Goal: Information Seeking & Learning: Learn about a topic

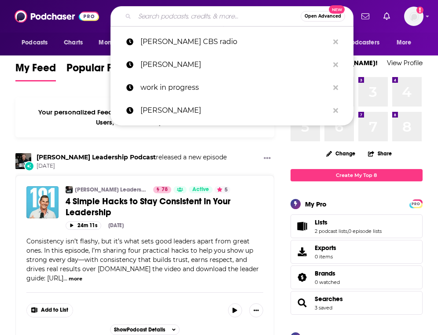
click at [151, 20] on input "Search podcasts, credits, & more..." at bounding box center [218, 16] width 166 height 14
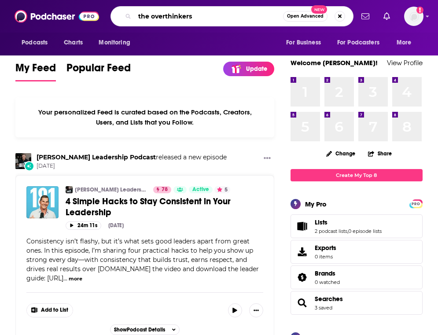
type input "the overthinkers"
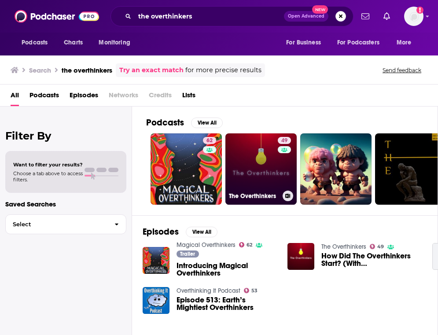
click at [245, 164] on link "49 The Overthinkers" at bounding box center [260, 168] width 71 height 71
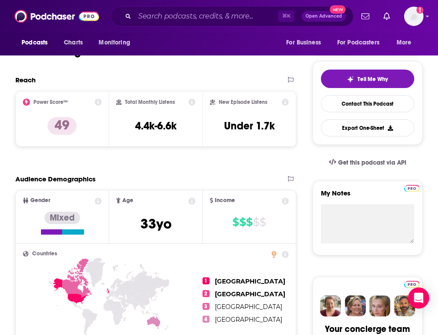
scroll to position [215, 0]
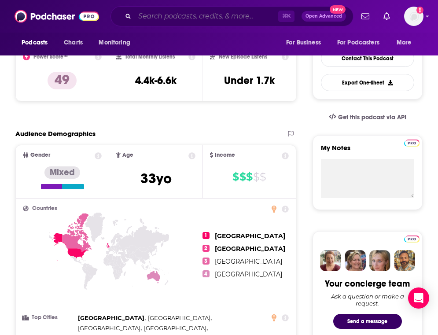
click at [180, 18] on input "Search podcasts, credits, & more..." at bounding box center [207, 16] width 144 height 14
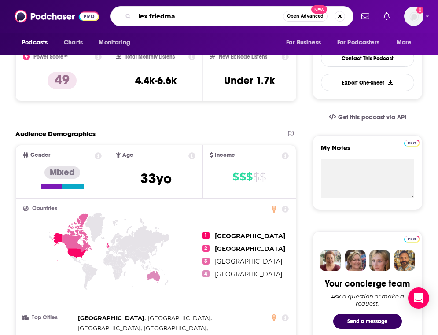
type input "lex friedman"
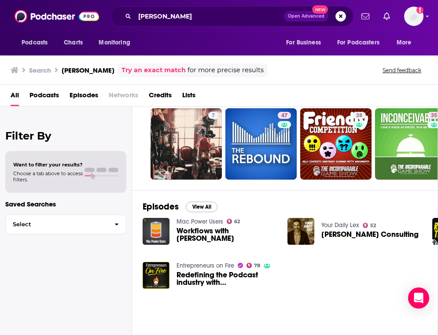
scroll to position [29, 0]
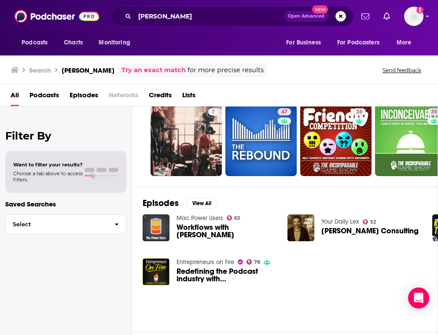
click at [340, 222] on link "Your Daily Lex" at bounding box center [340, 221] width 38 height 7
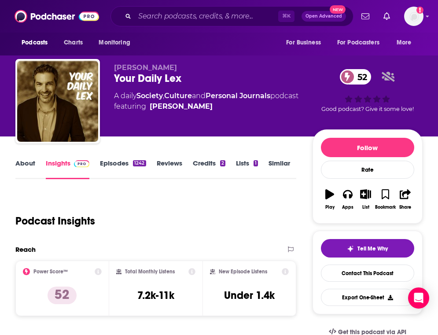
click at [105, 161] on link "Episodes 1242" at bounding box center [123, 169] width 46 height 20
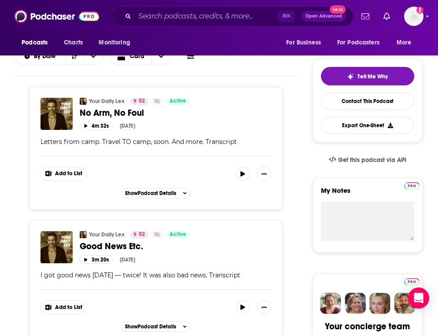
scroll to position [175, 0]
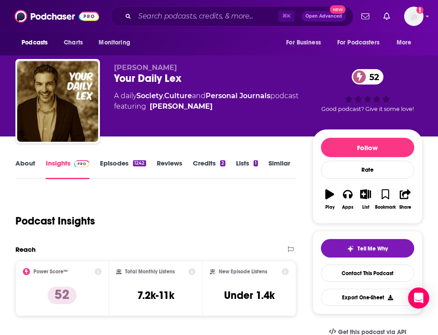
click at [128, 67] on span "Lex Friedman" at bounding box center [145, 67] width 63 height 8
click at [152, 67] on span "Lex Friedman" at bounding box center [145, 67] width 63 height 8
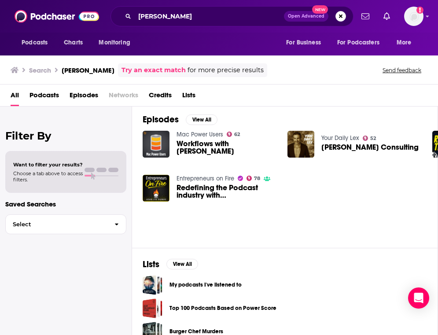
scroll to position [105, 0]
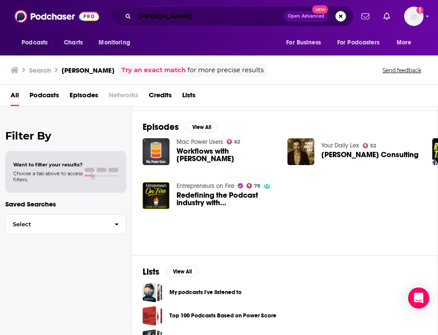
click at [201, 22] on input "lex friedman" at bounding box center [209, 16] width 149 height 14
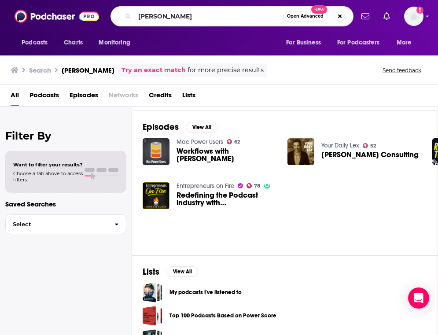
click at [337, 145] on link "Your Daily Lex" at bounding box center [340, 145] width 38 height 7
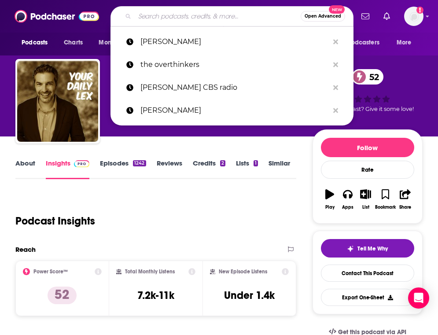
click at [172, 16] on input "Search podcasts, credits, & more..." at bounding box center [218, 16] width 166 height 14
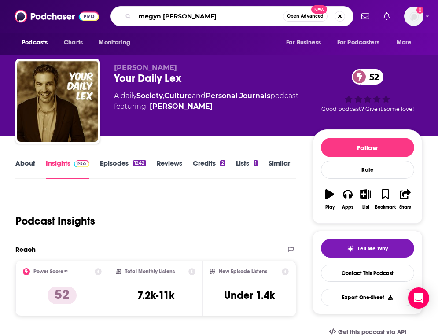
type input "megyn Kelly"
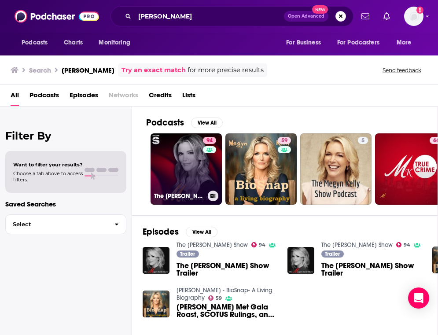
click at [185, 167] on link "94 The Megyn Kelly Show" at bounding box center [186, 168] width 71 height 71
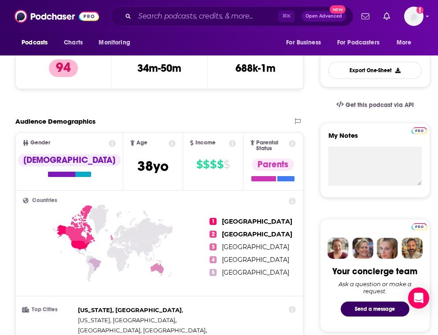
scroll to position [229, 0]
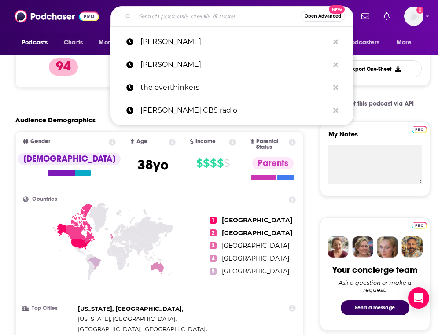
click at [207, 20] on input "Search podcasts, credits, & more..." at bounding box center [218, 16] width 166 height 14
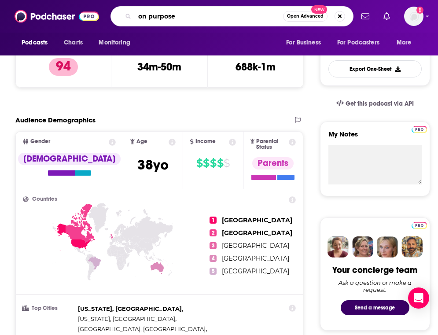
type input "on purpose"
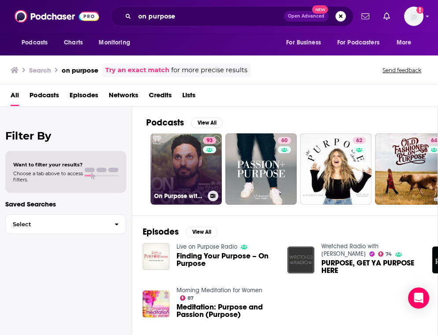
click at [190, 172] on link "93 On Purpose with Jay Shetty" at bounding box center [186, 168] width 71 height 71
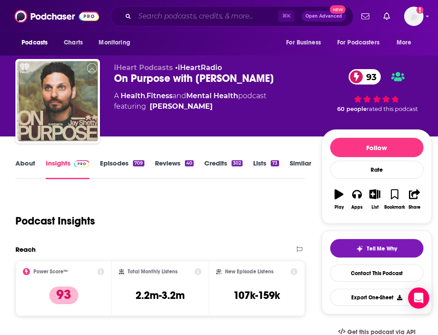
click at [167, 14] on input "Search podcasts, credits, & more..." at bounding box center [207, 16] width 144 height 14
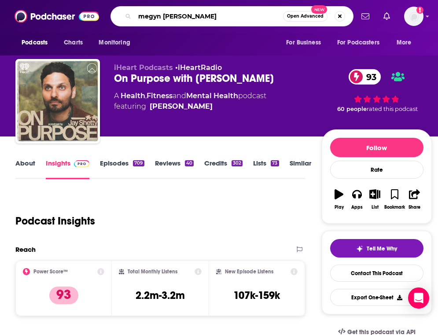
type input "megyn kelly"
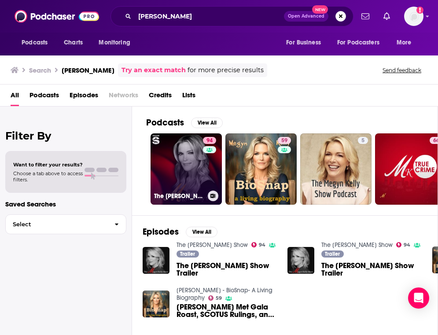
click at [189, 167] on link "94 The Megyn Kelly Show" at bounding box center [186, 168] width 71 height 71
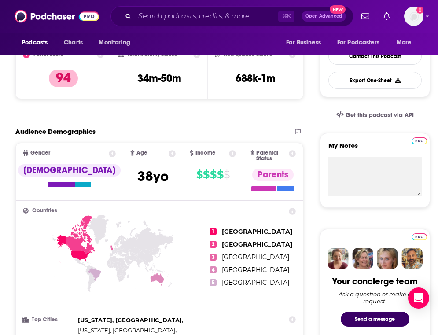
scroll to position [223, 0]
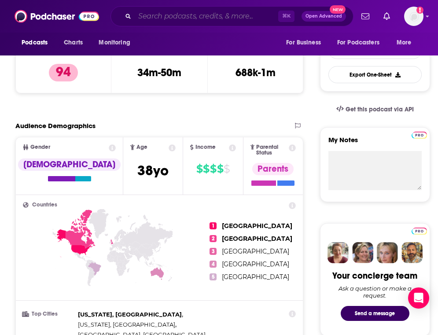
click at [173, 16] on input "Search podcasts, credits, & more..." at bounding box center [207, 16] width 144 height 14
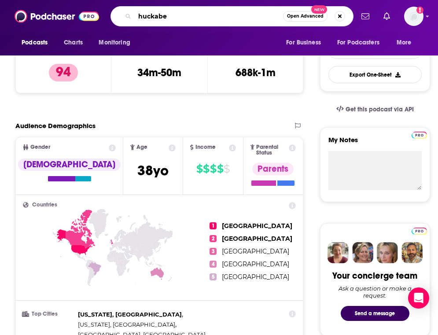
type input "huckabee"
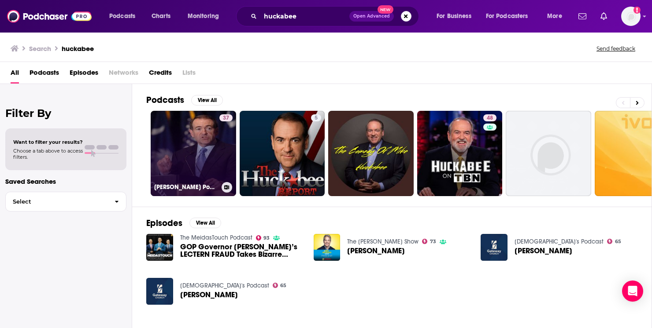
click at [175, 164] on link "37 Mike Huckabee Podcast" at bounding box center [193, 153] width 85 height 85
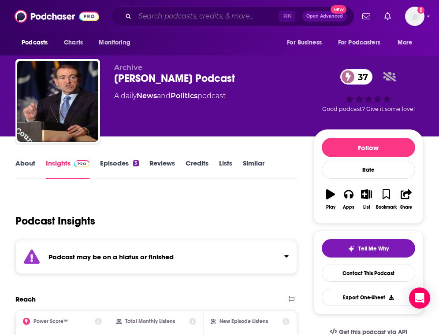
click at [160, 20] on input "Search podcasts, credits, & more..." at bounding box center [207, 16] width 144 height 14
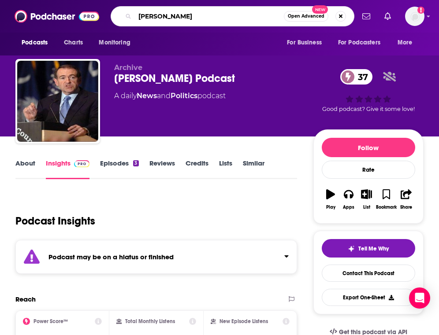
type input "carolla"
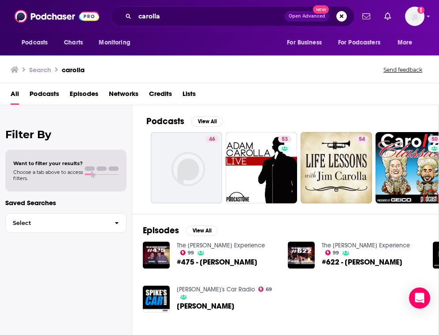
click at [227, 247] on link "The [PERSON_NAME] Experience" at bounding box center [221, 245] width 88 height 7
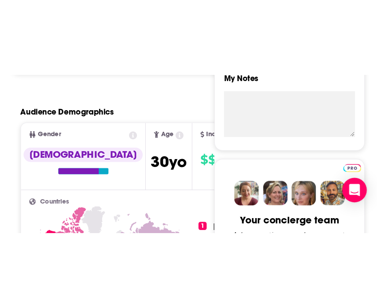
scroll to position [336, 0]
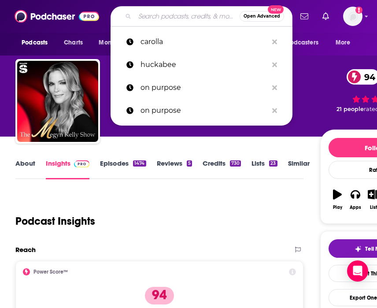
click at [169, 13] on input "Search podcasts, credits, & more..." at bounding box center [187, 16] width 105 height 14
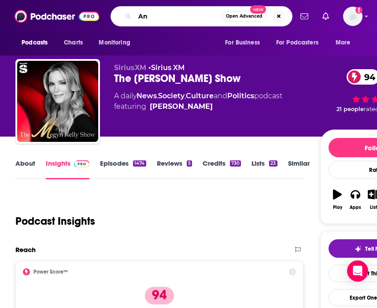
type input "A"
type input "n"
type input "On Being"
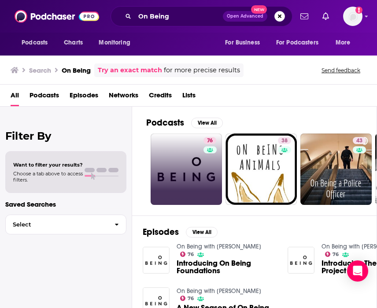
click at [200, 173] on link "76" at bounding box center [186, 168] width 71 height 71
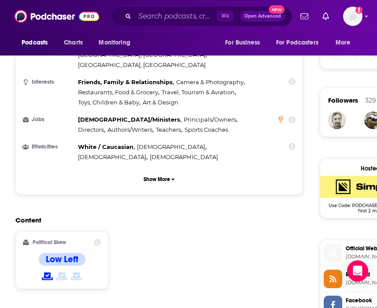
scroll to position [592, 0]
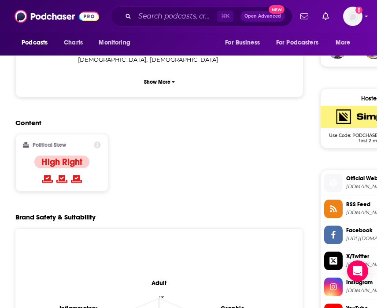
scroll to position [656, 0]
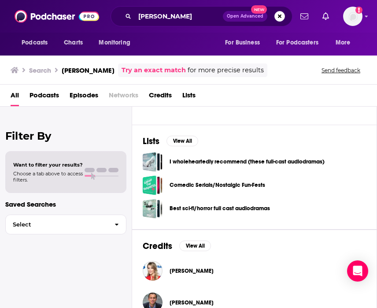
scroll to position [252, 0]
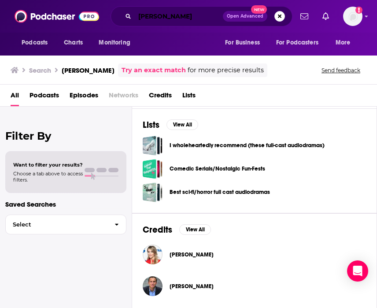
click at [147, 18] on input "megyn kelly" at bounding box center [179, 16] width 88 height 14
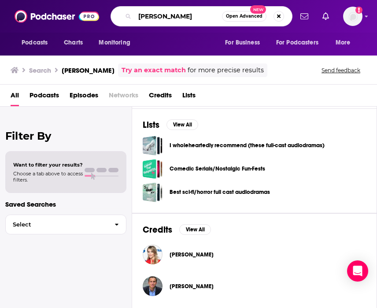
drag, startPoint x: 193, startPoint y: 18, endPoint x: 114, endPoint y: 11, distance: 79.5
click at [114, 11] on div "megyn kelly Open Advanced New" at bounding box center [202, 16] width 182 height 20
type input "z"
type input "[PERSON_NAME] Show"
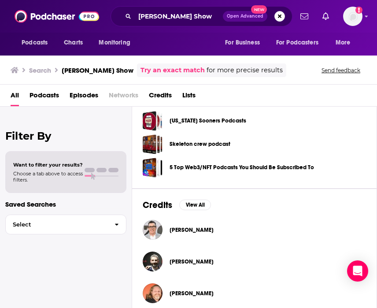
scroll to position [284, 0]
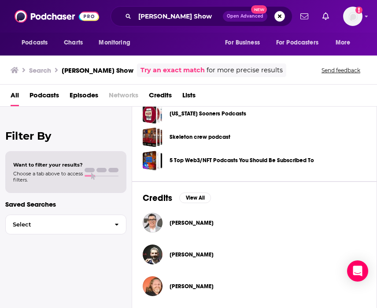
click at [44, 91] on span "Podcasts" at bounding box center [45, 97] width 30 height 18
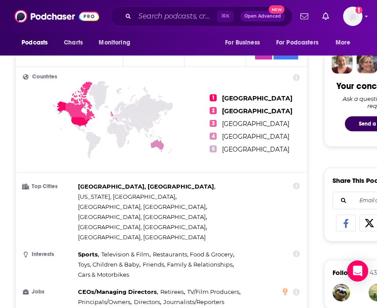
scroll to position [354, 0]
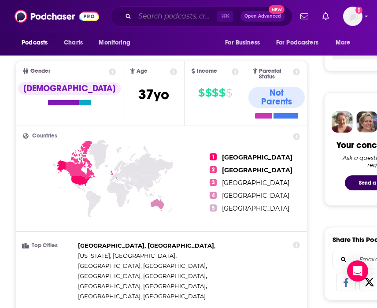
click at [173, 21] on input "Search podcasts, credits, & more..." at bounding box center [176, 16] width 82 height 14
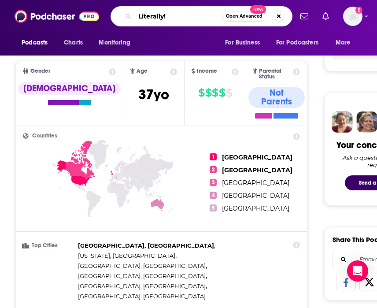
type input "Literally!"
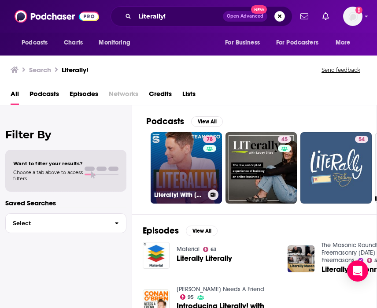
click at [189, 171] on link "78 Literally! With Rob Lowe" at bounding box center [186, 167] width 71 height 71
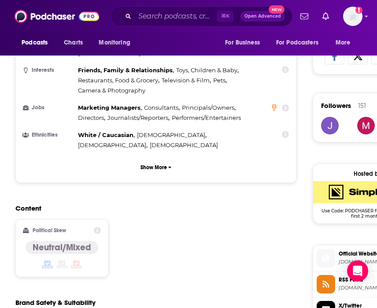
scroll to position [588, 0]
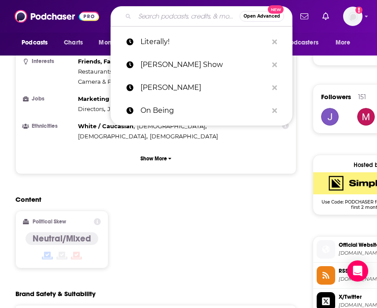
click at [168, 16] on input "Search podcasts, credits, & more..." at bounding box center [187, 16] width 105 height 14
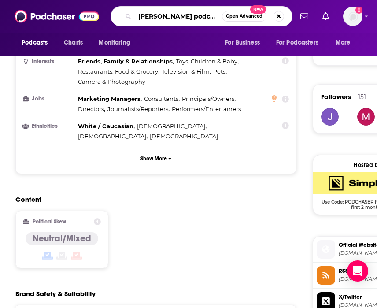
type input "[PERSON_NAME] podcast"
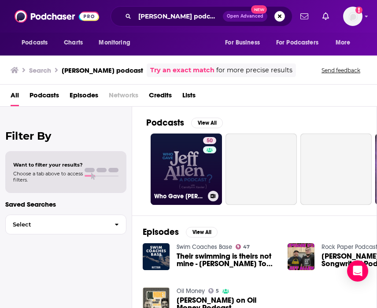
click at [186, 153] on link "50 Who Gave Jeff Allen A Podcast?" at bounding box center [186, 168] width 71 height 71
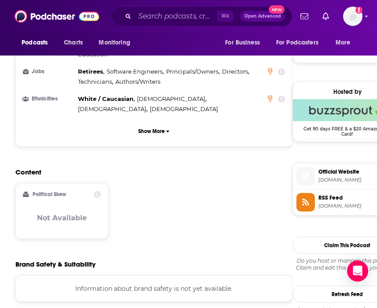
scroll to position [597, 0]
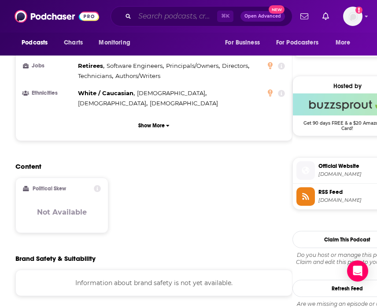
click at [167, 16] on input "Search podcasts, credits, & more..." at bounding box center [176, 16] width 82 height 14
click at [162, 254] on div "Brand Safety & Suitability" at bounding box center [153, 258] width 277 height 8
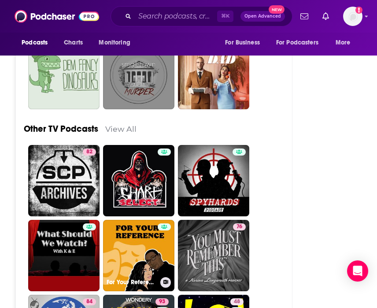
scroll to position [2697, 0]
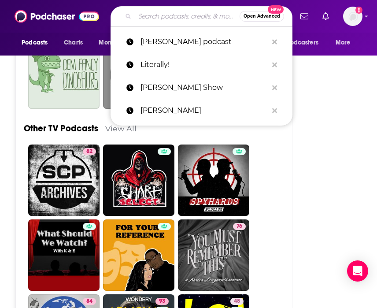
click at [175, 15] on input "Search podcasts, credits, & more..." at bounding box center [187, 16] width 105 height 14
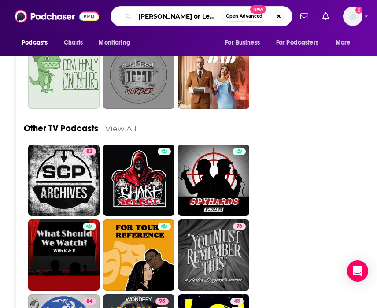
type input "[PERSON_NAME] or Leave It"
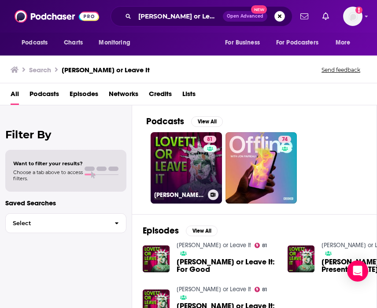
click at [180, 162] on link "81 Lovett or Leave It" at bounding box center [186, 167] width 71 height 71
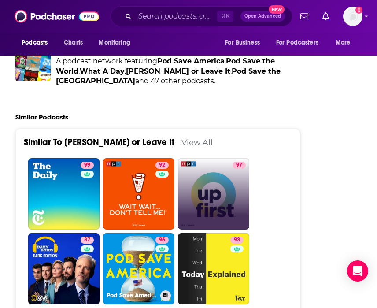
scroll to position [2792, 0]
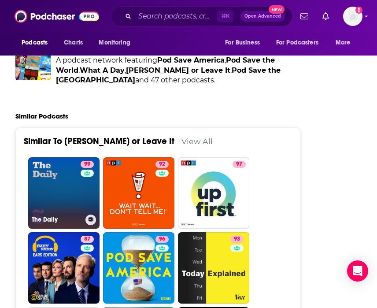
click at [60, 157] on link "99 The Daily" at bounding box center [63, 192] width 71 height 71
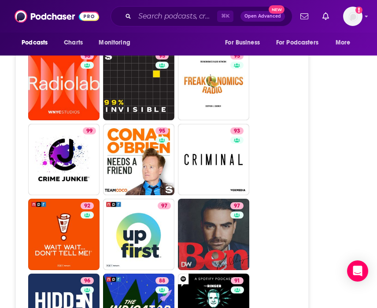
scroll to position [3360, 0]
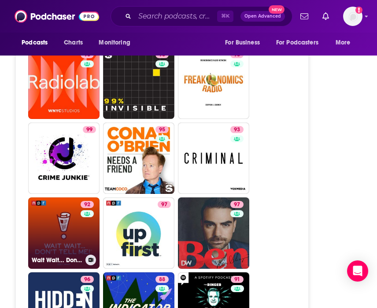
click at [56, 217] on link "92 Wait Wait... Don't Tell Me!" at bounding box center [63, 232] width 71 height 71
type input "https://www.podchaser.com/podcasts/wait-wait-dont-tell-me-3943"
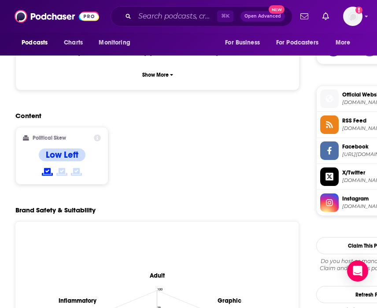
scroll to position [668, 0]
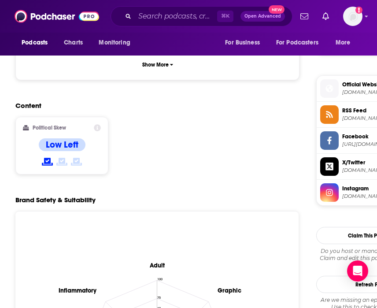
click at [158, 16] on input "Search podcasts, credits, & more..." at bounding box center [176, 16] width 82 height 14
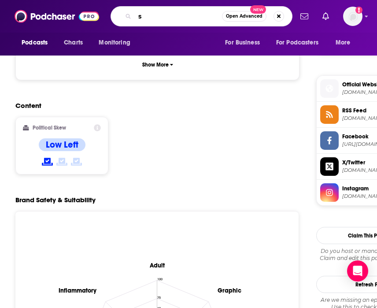
type input "s"
click at [171, 101] on div "Content Political Skew Low Left" at bounding box center [157, 141] width 284 height 80
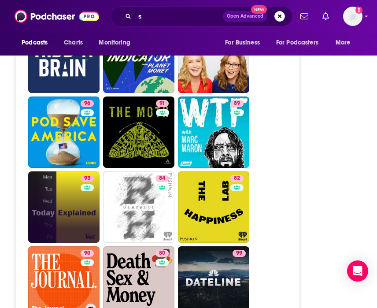
scroll to position [3185, 0]
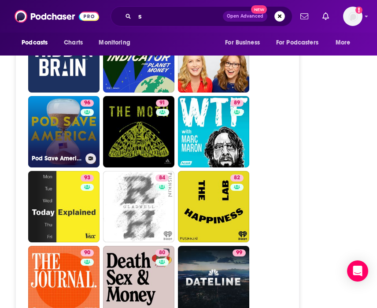
click at [51, 96] on link "96 Pod Save America" at bounding box center [63, 131] width 71 height 71
type input "[URL][DOMAIN_NAME]"
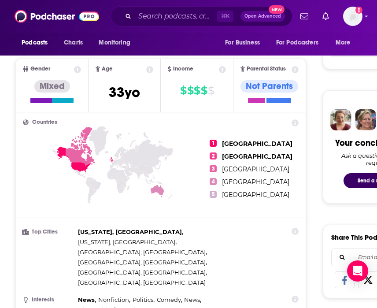
scroll to position [366, 0]
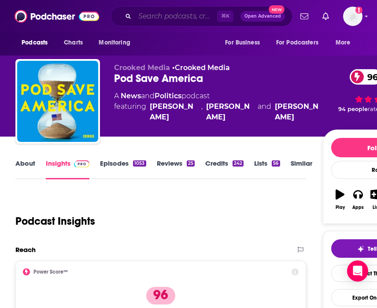
click at [158, 15] on input "Search podcasts, credits, & more..." at bounding box center [176, 16] width 82 height 14
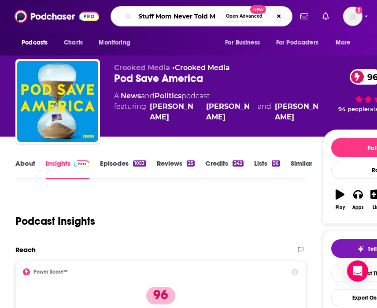
type input "Stuff Mom Never Told Me"
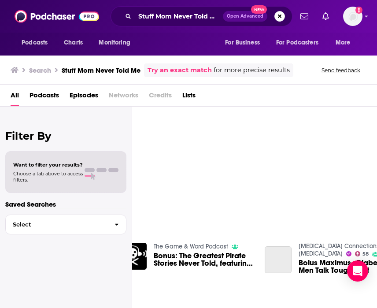
scroll to position [0, 190]
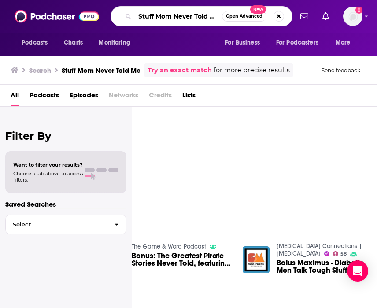
click at [162, 13] on input "Stuff Mom Never Told Me" at bounding box center [178, 16] width 87 height 14
click at [50, 93] on span "Podcasts" at bounding box center [45, 97] width 30 height 18
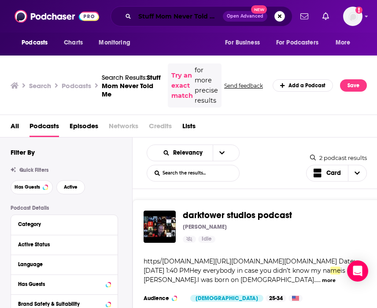
click at [188, 17] on input "Stuff Mom Never Told Me" at bounding box center [179, 16] width 88 height 14
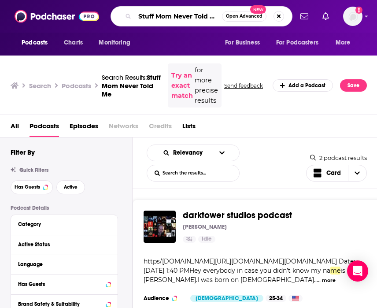
scroll to position [0, 2]
drag, startPoint x: 139, startPoint y: 15, endPoint x: 239, endPoint y: 18, distance: 99.5
click at [239, 18] on div "Stuff Mom Never Told Me Open Advanced New" at bounding box center [202, 16] width 182 height 20
type input "[PERSON_NAME]"
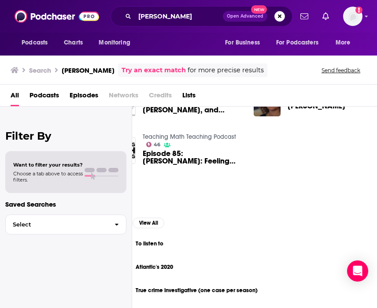
scroll to position [154, 0]
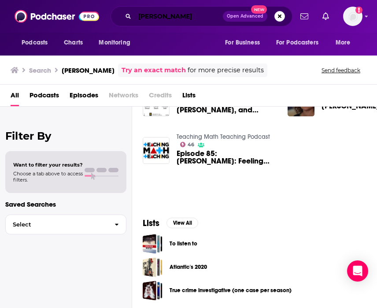
click at [177, 15] on input "[PERSON_NAME]" at bounding box center [179, 16] width 88 height 14
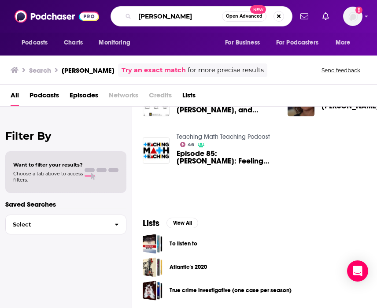
drag, startPoint x: 177, startPoint y: 15, endPoint x: 119, endPoint y: 15, distance: 58.1
click at [119, 15] on div "[PERSON_NAME] Open Advanced New" at bounding box center [202, 16] width 182 height 20
type input "Holy Post"
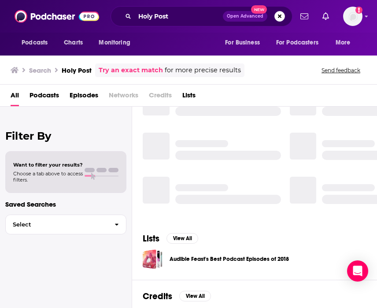
scroll to position [154, 0]
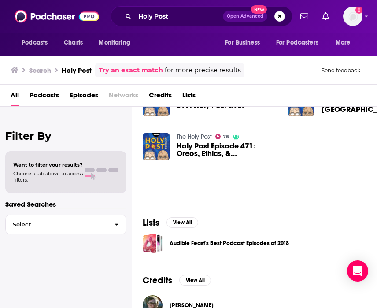
click at [171, 142] on div "The Holy Post 76 Holy Post Episode 471: Oreos, Ethics, & [GEOGRAPHIC_DATA] with…" at bounding box center [210, 146] width 134 height 27
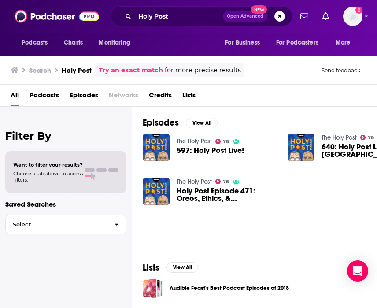
scroll to position [100, 0]
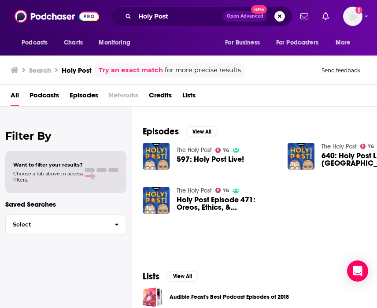
click at [191, 152] on link "The Holy Post" at bounding box center [194, 149] width 35 height 7
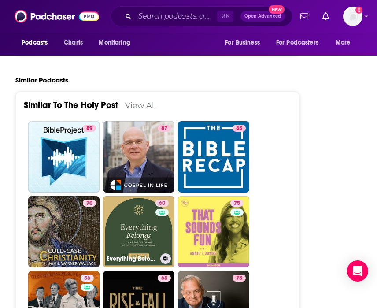
scroll to position [2694, 0]
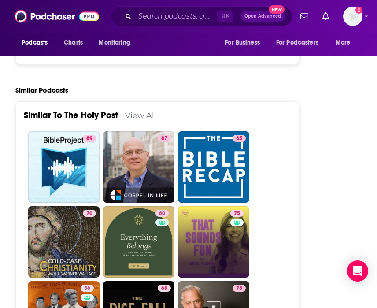
click at [207, 206] on link "75" at bounding box center [213, 241] width 71 height 71
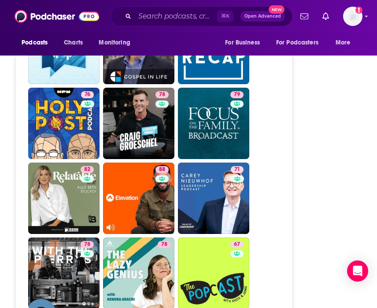
scroll to position [2835, 0]
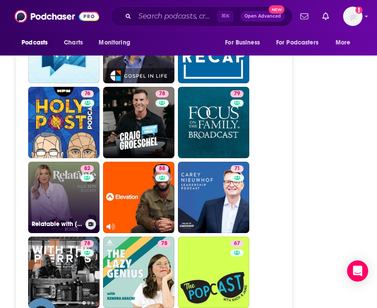
click at [60, 162] on link "82 Relatable with [PERSON_NAME] [PERSON_NAME]" at bounding box center [63, 197] width 71 height 71
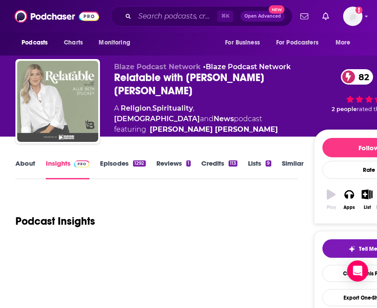
click at [60, 129] on img "Relatable with Allie Beth Stuckey" at bounding box center [57, 101] width 81 height 81
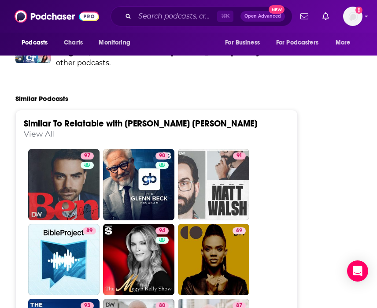
scroll to position [2655, 0]
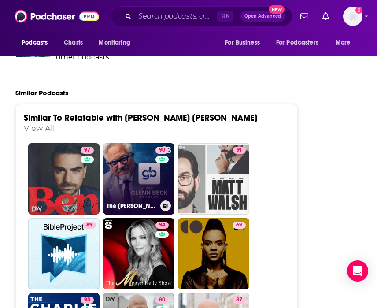
click at [141, 143] on link "90 The [PERSON_NAME] Program" at bounding box center [138, 178] width 71 height 71
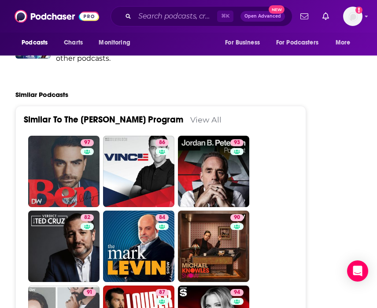
scroll to position [2845, 0]
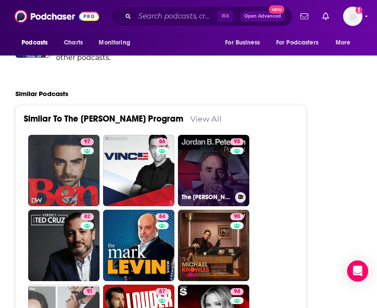
click at [211, 135] on link "93 The [PERSON_NAME] [PERSON_NAME] Podcast" at bounding box center [213, 170] width 71 height 71
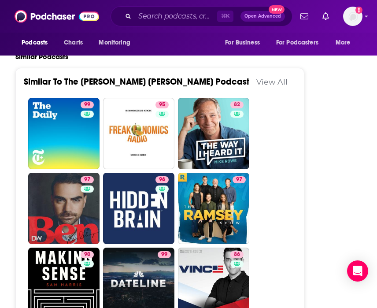
scroll to position [2777, 0]
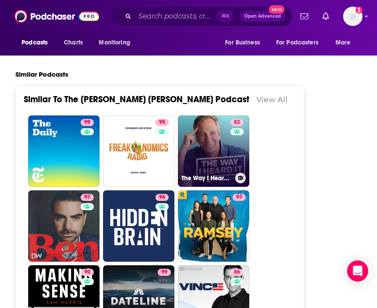
click at [214, 115] on link "82 The Way I Heard It with [PERSON_NAME]" at bounding box center [213, 150] width 71 height 71
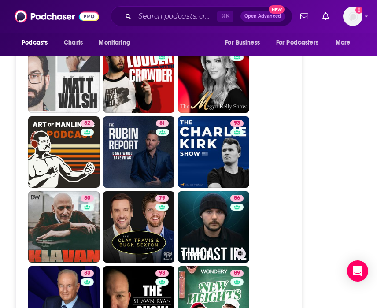
scroll to position [2870, 0]
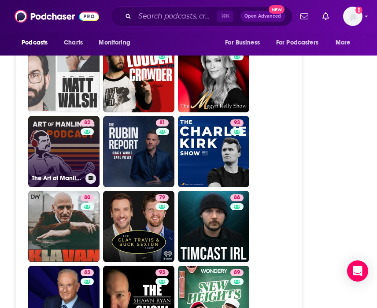
click at [55, 116] on link "82 The Art of Manliness" at bounding box center [63, 151] width 71 height 71
type input "[URL][DOMAIN_NAME]"
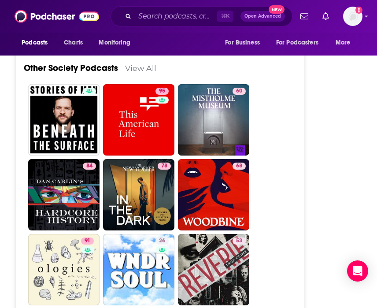
scroll to position [3397, 0]
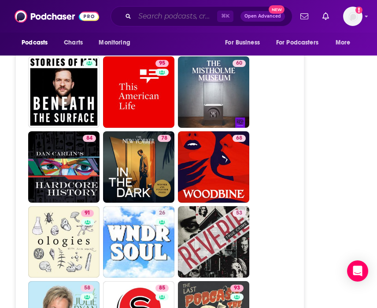
click at [156, 17] on input "Search podcasts, credits, & more..." at bounding box center [176, 16] width 82 height 14
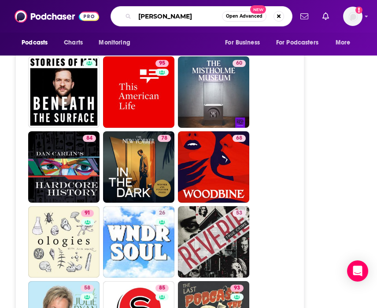
type input "[PERSON_NAME]"
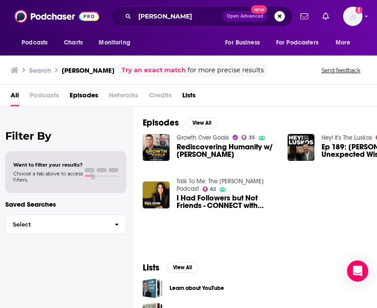
click at [89, 72] on h3 "[PERSON_NAME]" at bounding box center [88, 70] width 53 height 8
click at [198, 148] on span "Rediscovering Humanity w/ [PERSON_NAME]" at bounding box center [227, 150] width 100 height 15
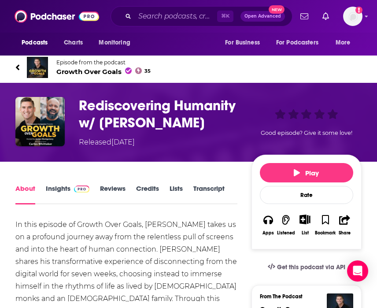
scroll to position [3, 0]
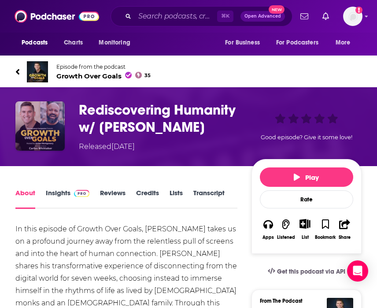
click at [44, 124] on img "Rediscovering Humanity w/ Carlos Whitaker" at bounding box center [39, 125] width 49 height 49
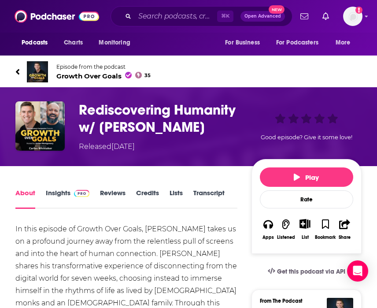
click at [122, 115] on h1 "Rediscovering Humanity w/ [PERSON_NAME]" at bounding box center [163, 118] width 169 height 34
click at [122, 125] on h1 "Rediscovering Humanity w/ [PERSON_NAME]" at bounding box center [163, 118] width 169 height 34
click at [85, 100] on div "Rediscovering Humanity w/ [PERSON_NAME] Released [DATE] Good episode? Give it s…" at bounding box center [188, 126] width 377 height 79
click at [100, 111] on h1 "Rediscovering Humanity w/ [PERSON_NAME]" at bounding box center [163, 118] width 169 height 34
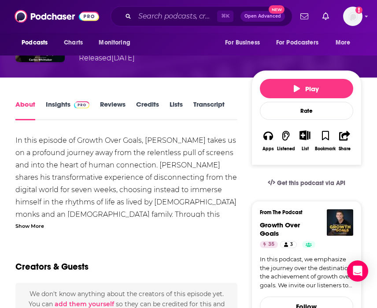
scroll to position [95, 0]
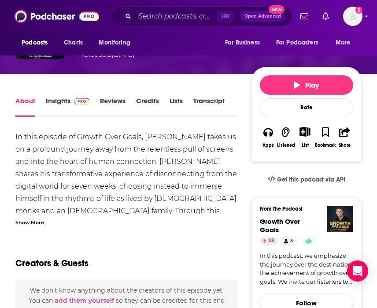
click at [144, 104] on link "Credits" at bounding box center [147, 106] width 23 height 20
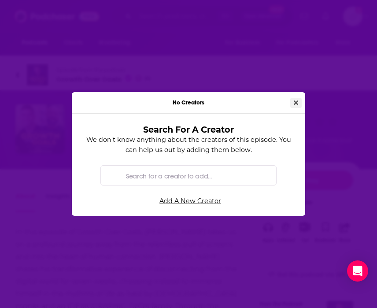
click at [294, 100] on icon "Close" at bounding box center [296, 103] width 4 height 6
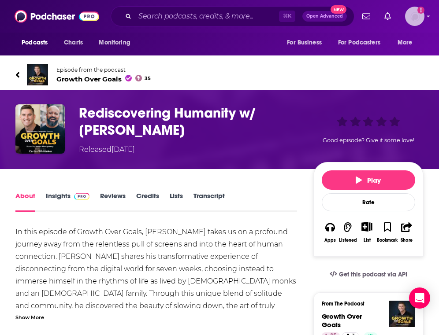
click at [376, 16] on img "Logged in as lori.heiselman" at bounding box center [414, 16] width 19 height 19
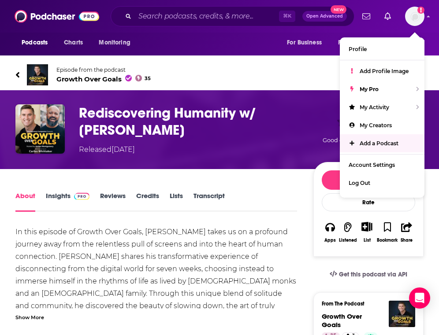
click at [268, 195] on div "About Insights Reviews Credits Lists Transcript" at bounding box center [155, 201] width 281 height 22
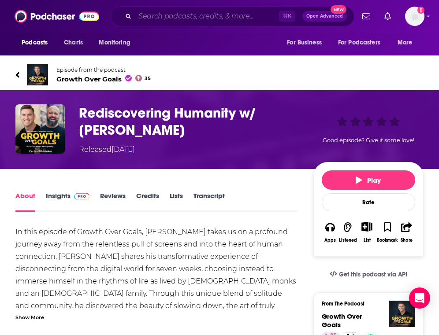
click at [164, 16] on input "Search podcasts, credits, & more..." at bounding box center [207, 16] width 144 height 14
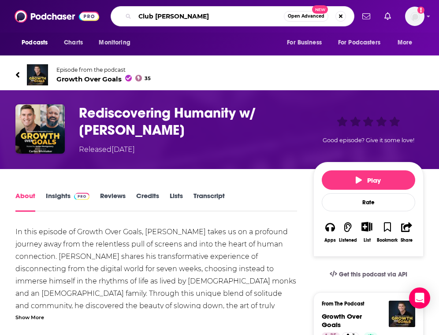
type input "Club Random"
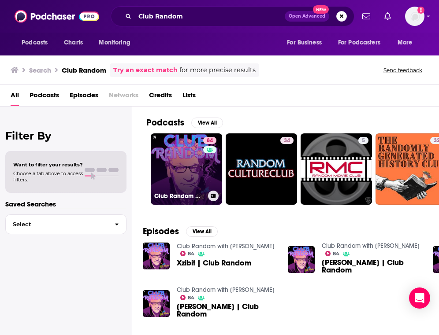
click at [198, 150] on link "84 Club Random with [PERSON_NAME]" at bounding box center [186, 168] width 71 height 71
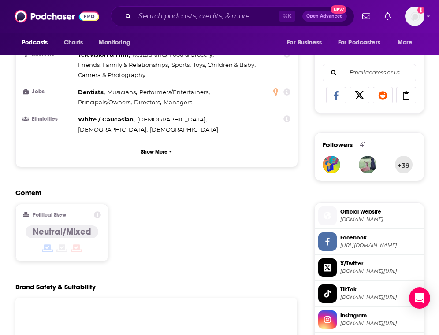
scroll to position [550, 0]
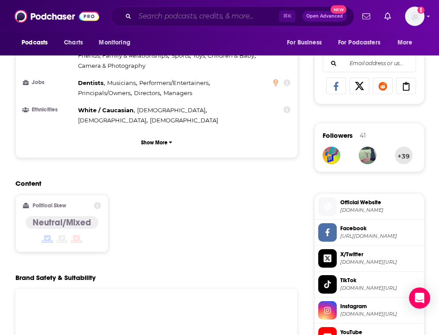
click at [164, 16] on input "Search podcasts, credits, & more..." at bounding box center [207, 16] width 144 height 14
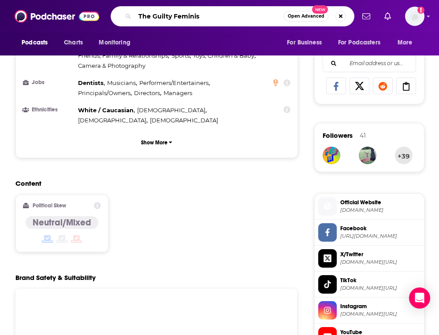
type input "The Guilty Feminist"
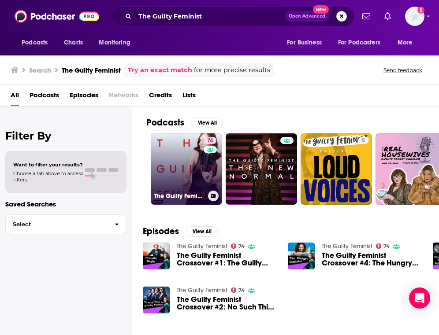
click at [184, 159] on link "74 The Guilty Feminist" at bounding box center [186, 168] width 71 height 71
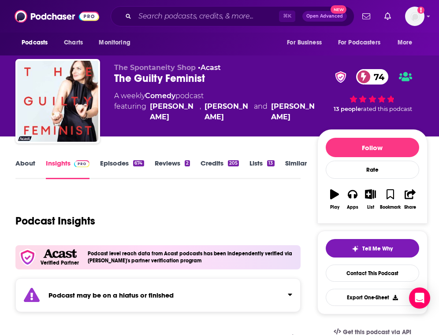
click at [111, 179] on link "Episodes 674" at bounding box center [122, 169] width 44 height 20
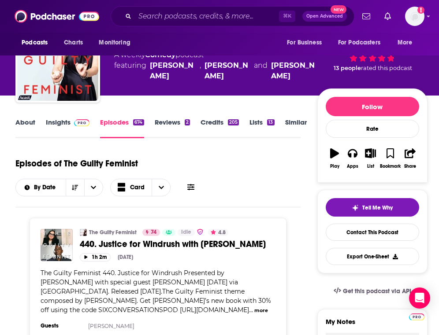
scroll to position [48, 0]
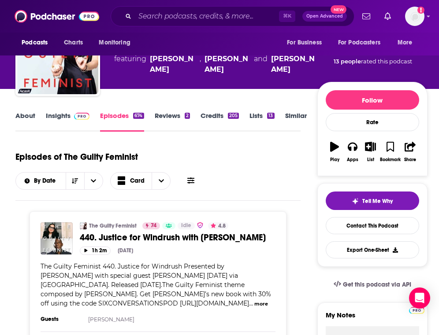
click at [58, 116] on link "Insights" at bounding box center [68, 121] width 44 height 20
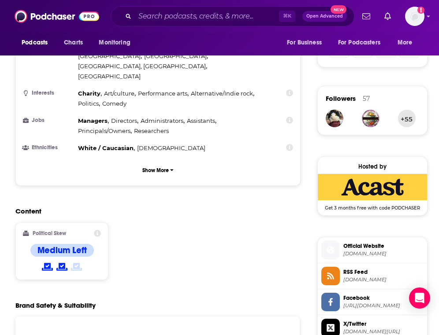
scroll to position [614, 0]
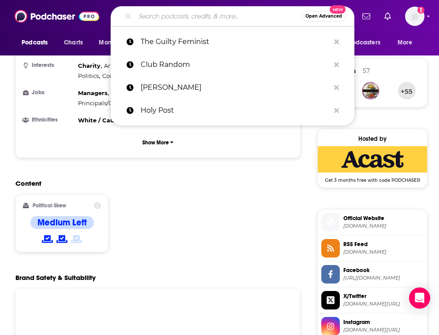
click at [159, 18] on input "Search podcasts, credits, & more..." at bounding box center [218, 16] width 166 height 14
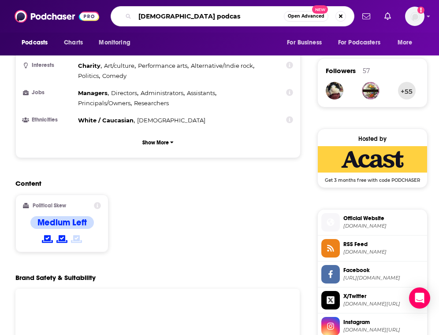
type input "[DEMOGRAPHIC_DATA] podcast"
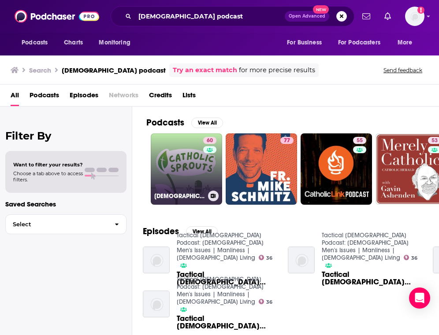
click at [188, 169] on link "60 [DEMOGRAPHIC_DATA] Sprouts: Daily Podcast for [DEMOGRAPHIC_DATA] Kids" at bounding box center [186, 168] width 71 height 71
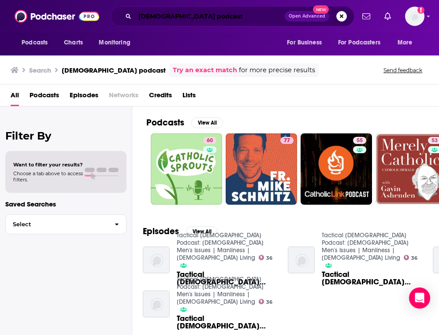
click at [208, 14] on input "[DEMOGRAPHIC_DATA] podcast" at bounding box center [210, 16] width 150 height 14
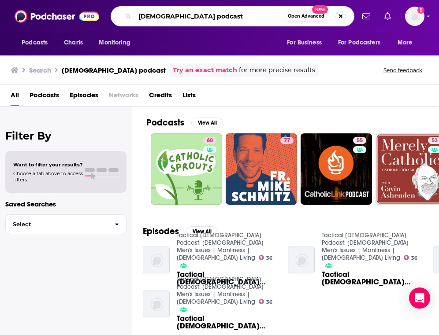
drag, startPoint x: 210, startPoint y: 18, endPoint x: 124, endPoint y: 14, distance: 85.6
click at [124, 14] on div "[DEMOGRAPHIC_DATA] podcast Open Advanced New" at bounding box center [232, 16] width 243 height 20
type input "[PERSON_NAME] podcast"
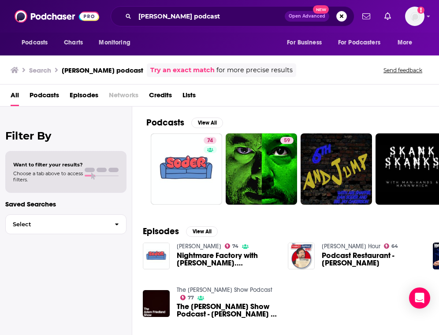
click at [227, 290] on link "The [PERSON_NAME] Show Podcast" at bounding box center [225, 289] width 96 height 7
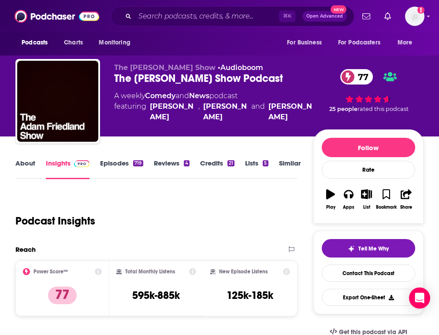
click at [111, 161] on link "Episodes 719" at bounding box center [121, 169] width 43 height 20
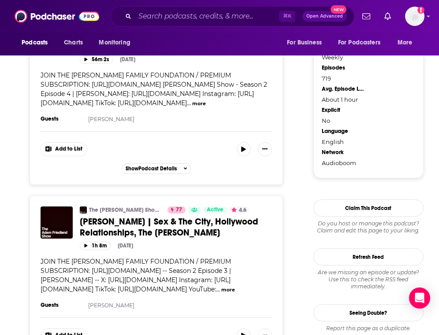
scroll to position [937, 0]
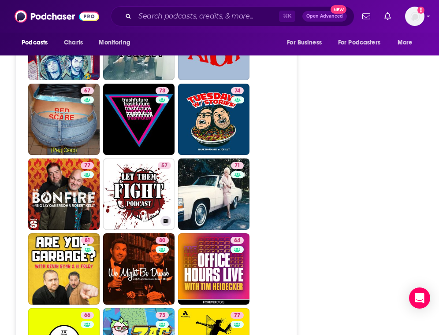
scroll to position [2807, 0]
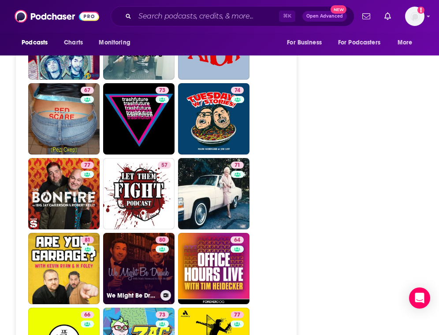
click at [138, 233] on link "80 We Might Be Drunk" at bounding box center [138, 268] width 71 height 71
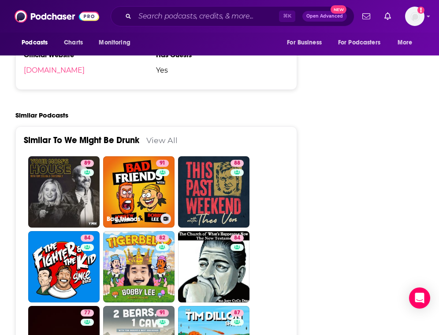
scroll to position [2366, 0]
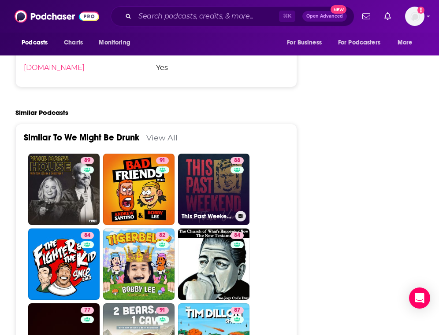
click at [214, 154] on link "88 This Past Weekend w/ [PERSON_NAME]" at bounding box center [213, 189] width 71 height 71
type input "[URL][DOMAIN_NAME]"
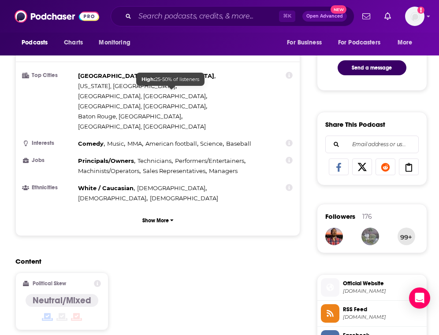
scroll to position [149, 0]
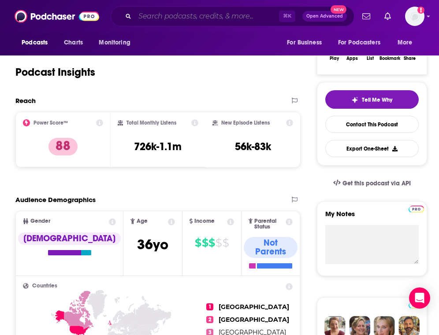
click at [188, 12] on input "Search podcasts, credits, & more..." at bounding box center [207, 16] width 144 height 14
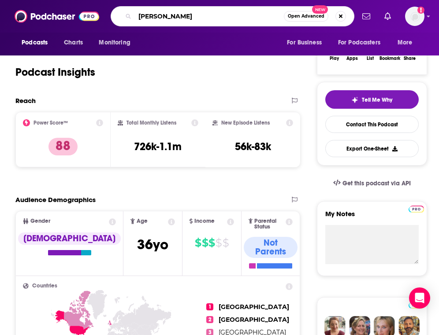
type input "[PERSON_NAME]"
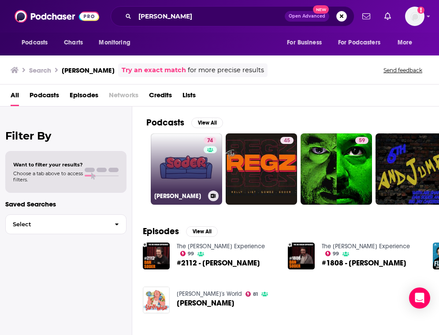
click at [182, 151] on link "74 [PERSON_NAME]" at bounding box center [186, 168] width 71 height 71
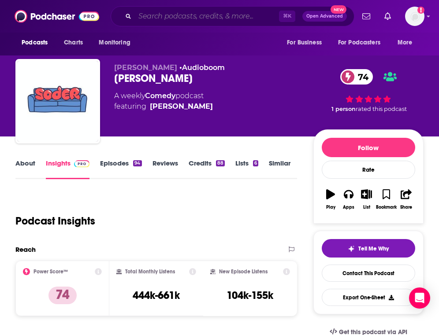
click at [163, 16] on input "Search podcasts, credits, & more..." at bounding box center [207, 16] width 144 height 14
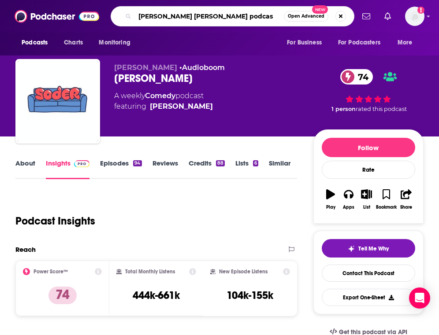
type input "[PERSON_NAME] [PERSON_NAME] podcast"
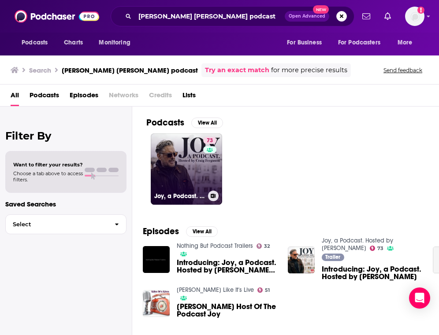
click at [170, 165] on link "73 Joy, a Podcast. Hosted by [PERSON_NAME]" at bounding box center [186, 168] width 71 height 71
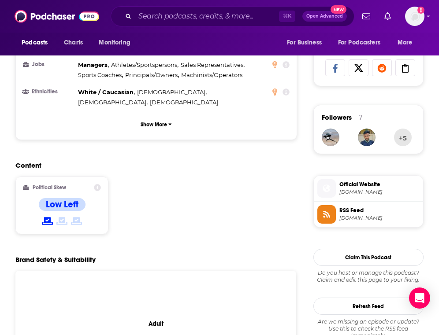
scroll to position [568, 0]
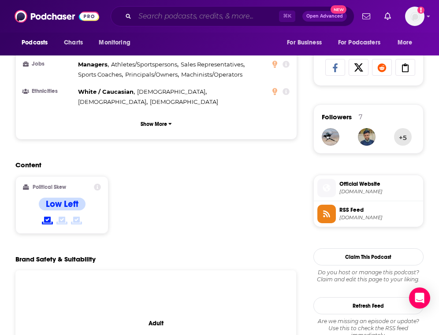
click at [177, 12] on input "Search podcasts, credits, & more..." at bounding box center [207, 16] width 144 height 14
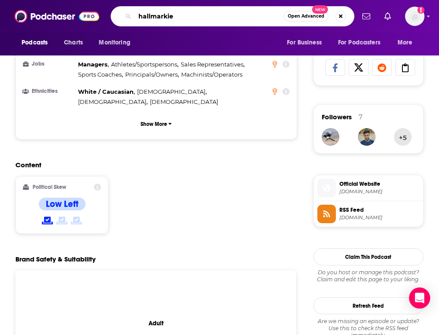
type input "hallmarkies"
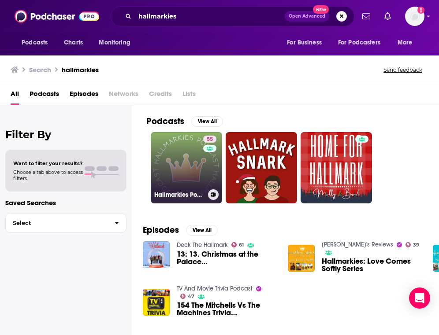
click at [187, 174] on link "55 Hallmarkies Podcast" at bounding box center [186, 167] width 71 height 71
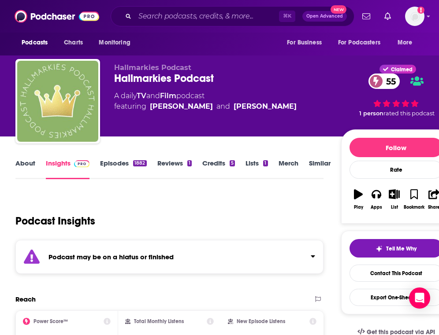
click at [114, 166] on link "Episodes 1882" at bounding box center [123, 169] width 46 height 20
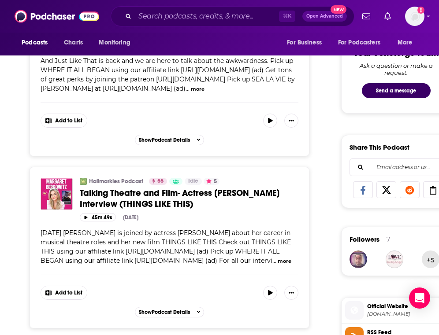
scroll to position [446, 0]
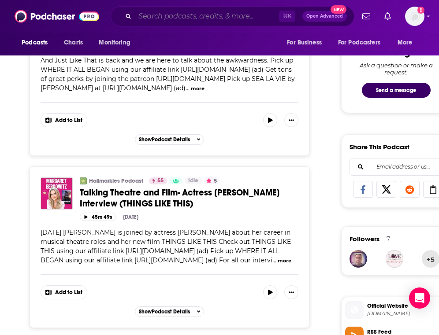
click at [189, 18] on input "Search podcasts, credits, & more..." at bounding box center [207, 16] width 144 height 14
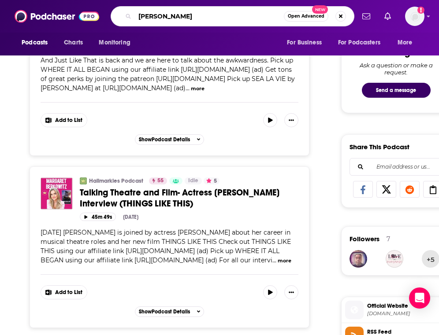
type input "[PERSON_NAME] with"
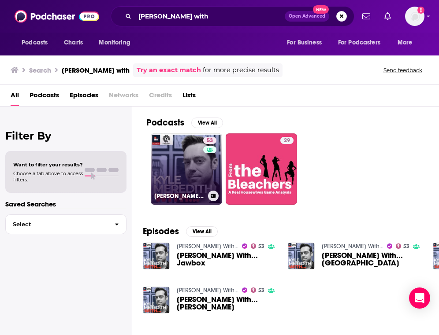
click at [178, 163] on link "53 [PERSON_NAME] With..." at bounding box center [186, 168] width 71 height 71
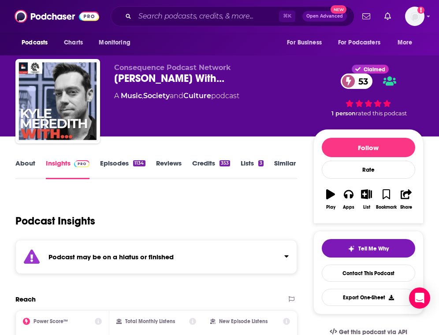
click at [114, 165] on link "Episodes 1134" at bounding box center [122, 169] width 45 height 20
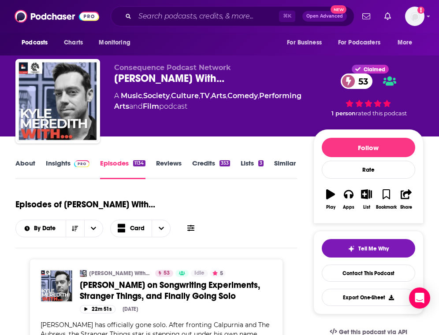
click at [58, 162] on link "Insights" at bounding box center [68, 169] width 44 height 20
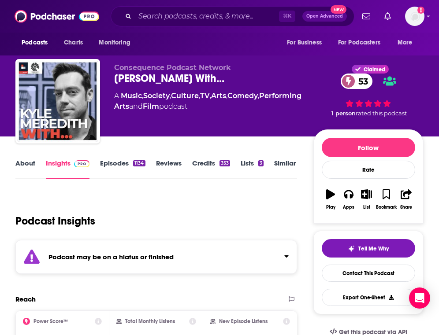
click at [121, 162] on link "Episodes 1134" at bounding box center [122, 169] width 45 height 20
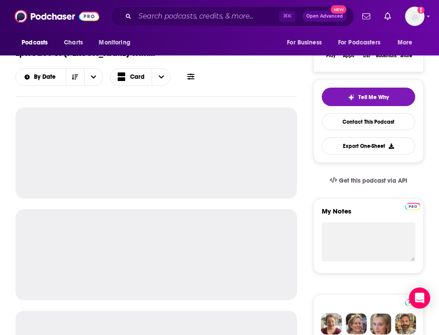
scroll to position [153, 0]
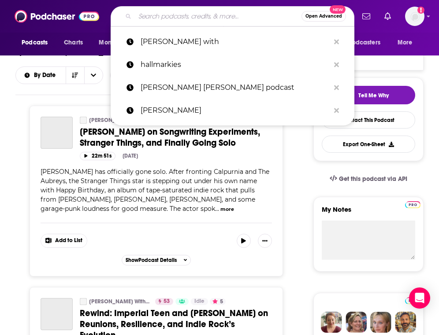
click at [200, 14] on input "Search podcasts, credits, & more..." at bounding box center [218, 16] width 166 height 14
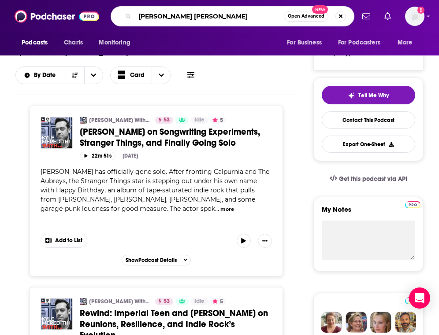
type input "[PERSON_NAME]"
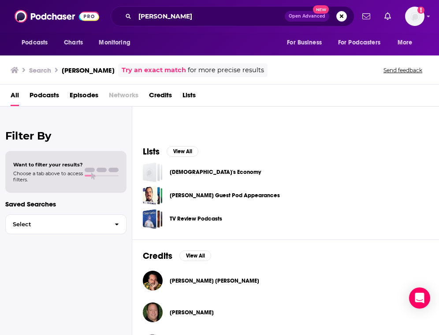
scroll to position [256, 0]
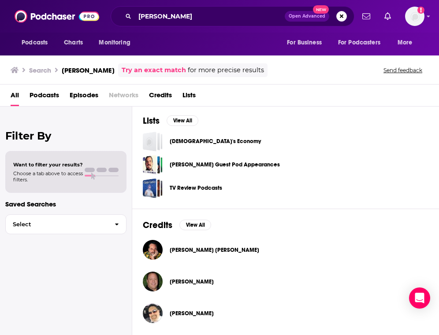
click at [181, 282] on span "[PERSON_NAME]" at bounding box center [192, 281] width 44 height 7
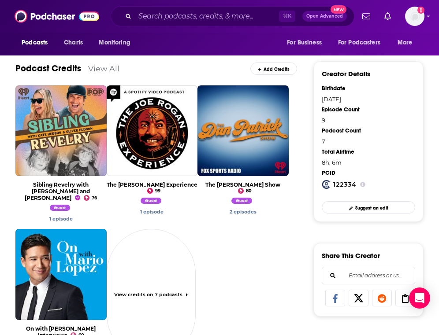
scroll to position [283, 0]
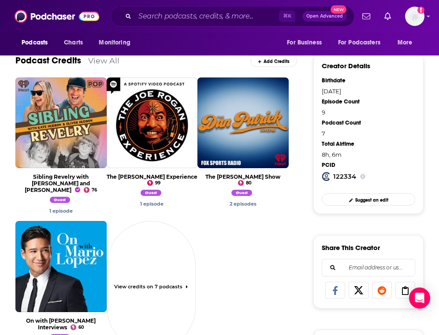
click at [239, 124] on span "View Credit" at bounding box center [242, 140] width 91 height 35
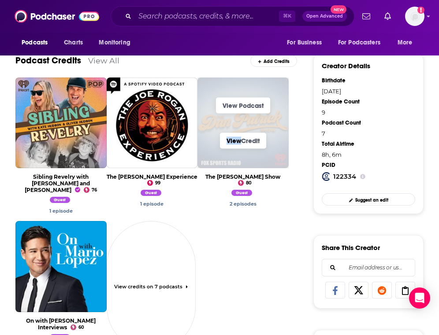
click at [239, 124] on span "View Credit" at bounding box center [242, 140] width 91 height 35
click at [238, 108] on link "View Podcast" at bounding box center [243, 106] width 54 height 16
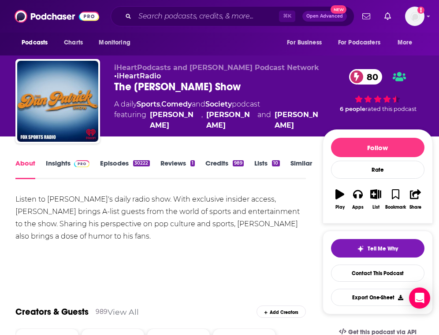
click at [56, 162] on link "Insights" at bounding box center [68, 169] width 44 height 20
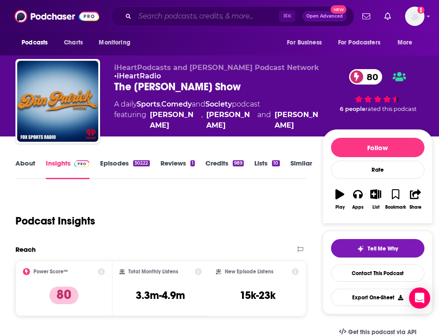
click at [175, 16] on input "Search podcasts, credits, & more..." at bounding box center [207, 16] width 144 height 14
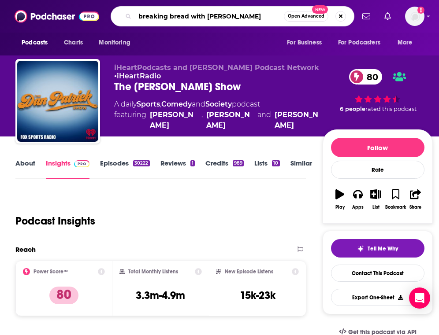
type input "breaking bread with [PERSON_NAME]"
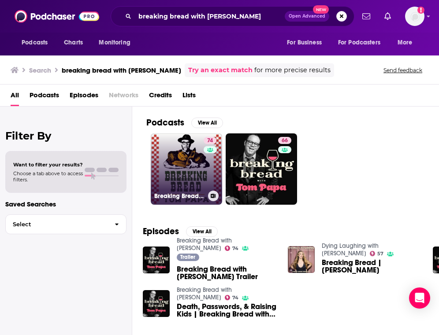
click at [181, 162] on link "74 Breaking Bread with [PERSON_NAME]" at bounding box center [186, 168] width 71 height 71
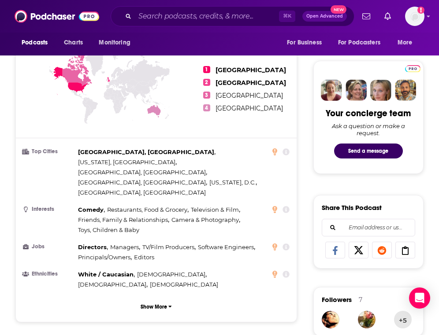
scroll to position [468, 0]
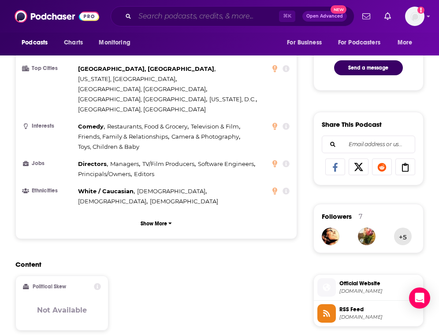
click at [159, 15] on input "Search podcasts, credits, & more..." at bounding box center [207, 16] width 144 height 14
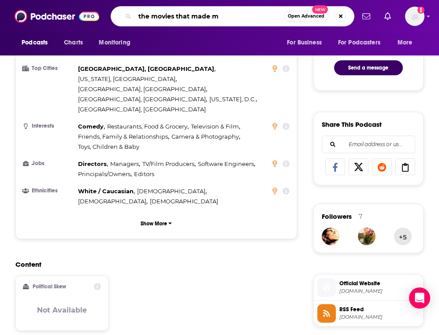
type input "the movies that made me"
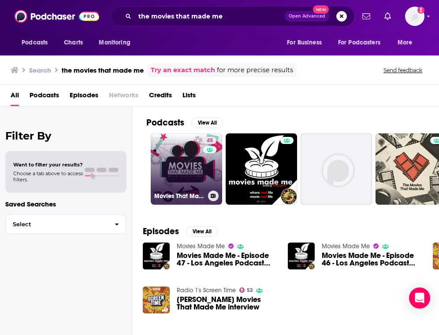
click at [186, 157] on link "45 Movies That Made Me" at bounding box center [186, 168] width 71 height 71
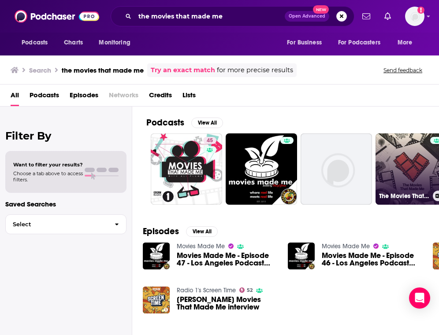
click at [376, 171] on link "The Movies That Made Me" at bounding box center [410, 168] width 71 height 71
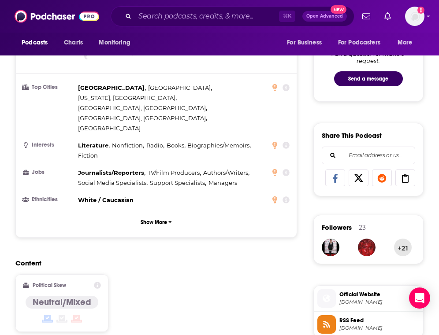
scroll to position [458, 0]
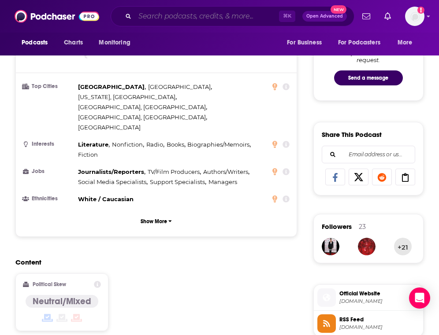
click at [171, 15] on input "Search podcasts, credits, & more..." at bounding box center [207, 16] width 144 height 14
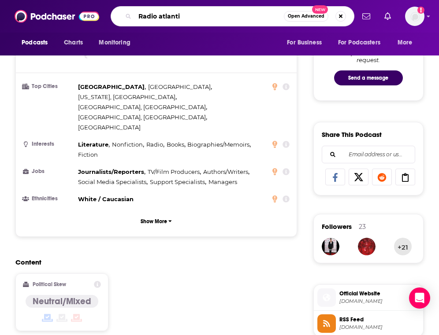
type input "Radio atlantic"
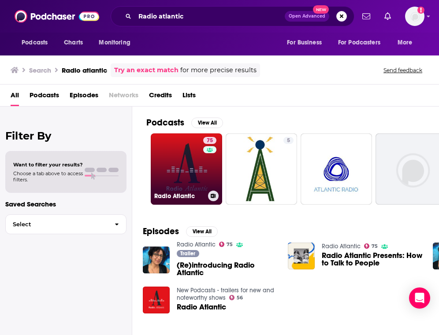
click at [183, 161] on link "75 Radio Atlantic" at bounding box center [186, 168] width 71 height 71
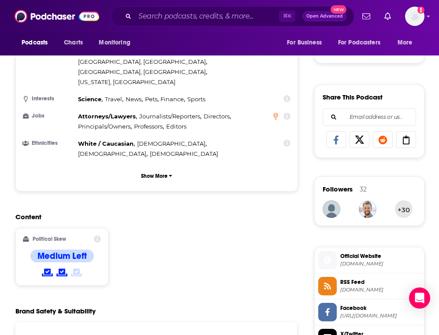
scroll to position [587, 0]
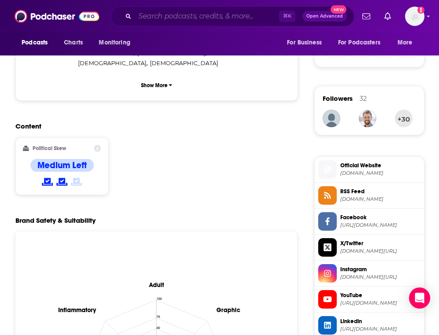
click at [162, 16] on input "Search podcasts, credits, & more..." at bounding box center [207, 16] width 144 height 14
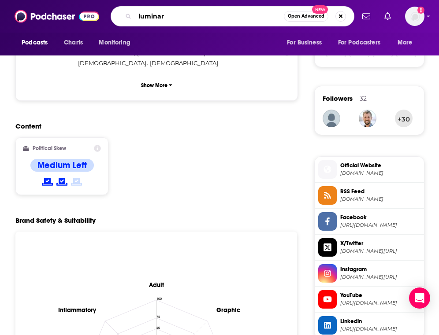
type input "luminary"
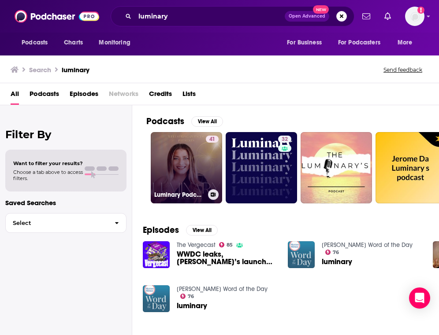
click at [173, 181] on link "41 Luminary Podcast" at bounding box center [186, 167] width 71 height 71
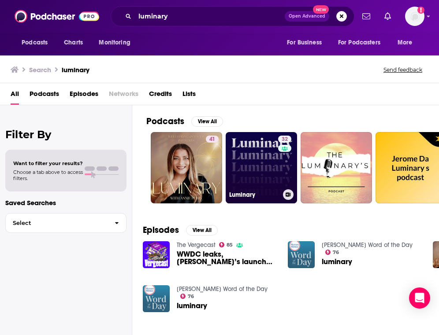
click at [261, 161] on link "32 Luminary" at bounding box center [260, 167] width 71 height 71
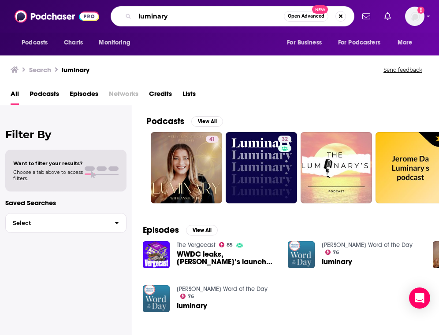
drag, startPoint x: 173, startPoint y: 14, endPoint x: 136, endPoint y: 11, distance: 37.5
click at [136, 11] on input "luminary" at bounding box center [209, 16] width 149 height 14
type input "[PERSON_NAME]"
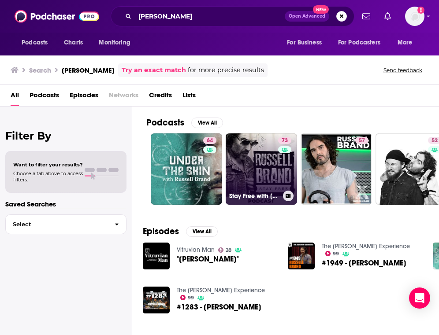
click at [256, 158] on link "73 Stay Free with [PERSON_NAME]" at bounding box center [260, 168] width 71 height 71
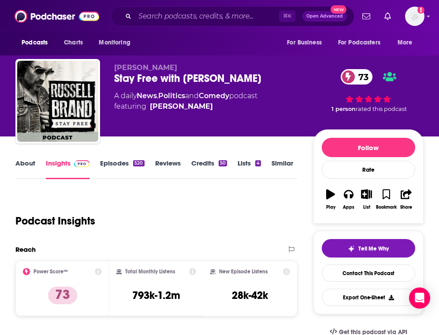
click at [118, 159] on div "About Insights Episodes 520 Reviews Credits 50 Lists 4 Similar" at bounding box center [155, 169] width 281 height 22
click at [116, 163] on link "Episodes 520" at bounding box center [122, 169] width 44 height 20
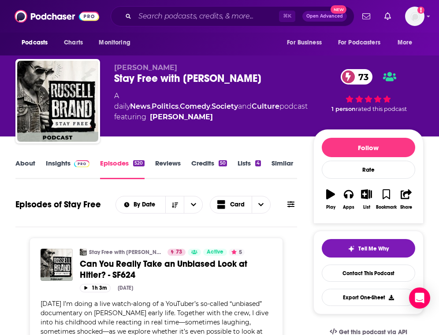
click at [55, 162] on link "Insights" at bounding box center [68, 169] width 44 height 20
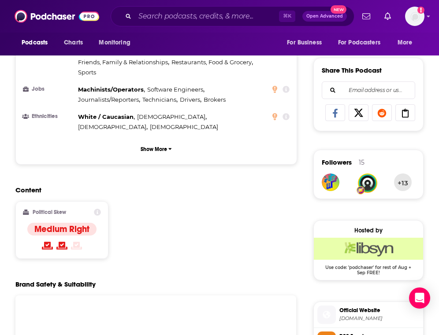
scroll to position [524, 0]
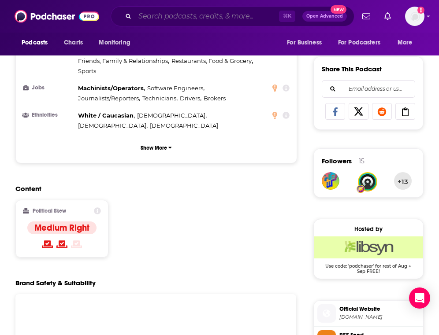
click at [176, 17] on input "Search podcasts, credits, & more..." at bounding box center [207, 16] width 144 height 14
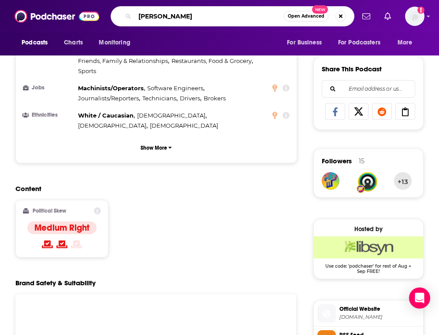
type input "[PERSON_NAME]"
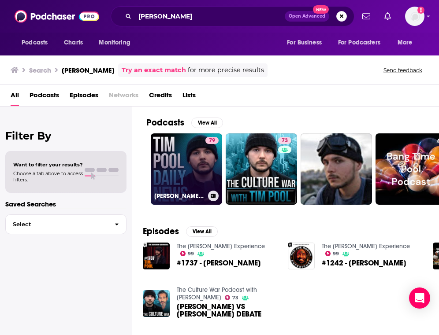
click at [191, 161] on link "79 [PERSON_NAME] Pool Daily News" at bounding box center [186, 168] width 71 height 71
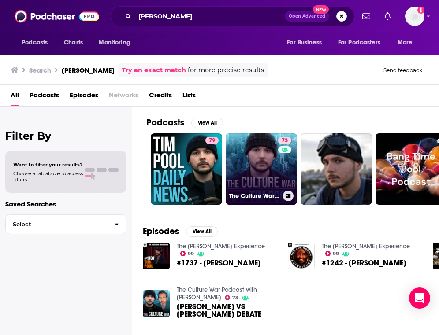
click at [241, 153] on link "73 The Culture War Podcast with [PERSON_NAME]" at bounding box center [260, 168] width 71 height 71
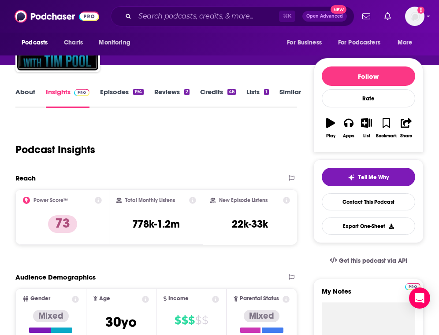
scroll to position [67, 0]
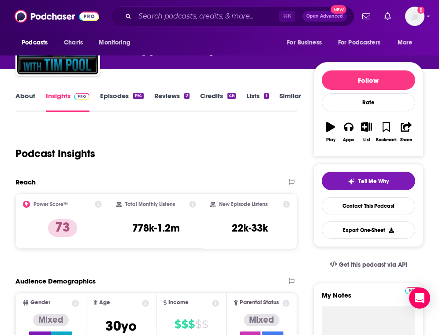
click at [107, 97] on link "Episodes 194" at bounding box center [121, 102] width 43 height 20
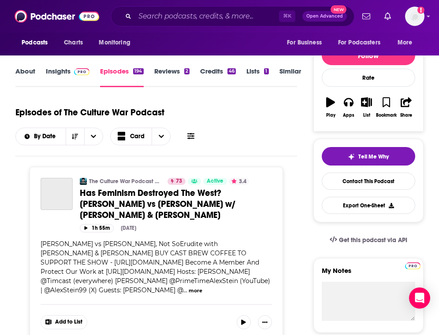
scroll to position [96, 0]
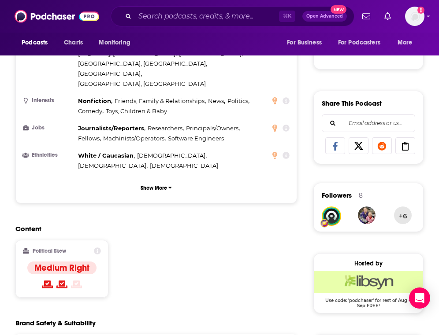
scroll to position [490, 0]
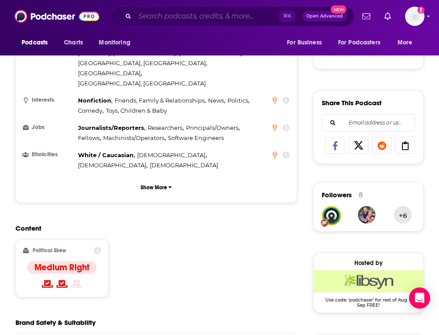
click at [173, 15] on input "Search podcasts, credits, & more..." at bounding box center [207, 16] width 144 height 14
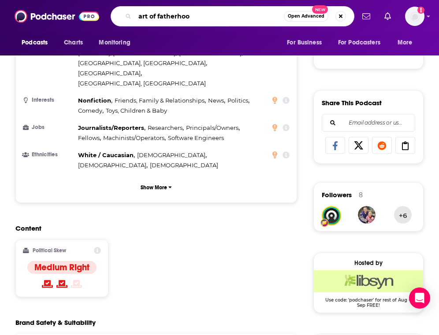
type input "art of fatherhood"
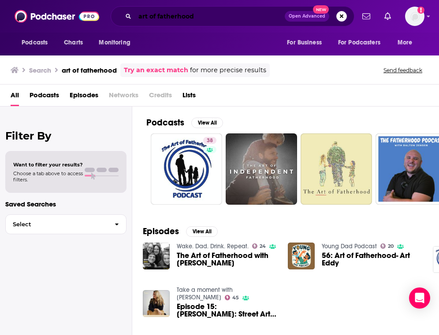
click at [240, 17] on input "art of fatherhood" at bounding box center [210, 16] width 150 height 14
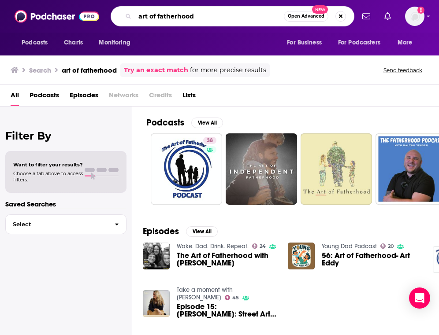
drag, startPoint x: 240, startPoint y: 17, endPoint x: 128, endPoint y: 15, distance: 111.9
click at [128, 15] on div "art of fatherhood Open Advanced New" at bounding box center [232, 16] width 243 height 20
type input "[PERSON_NAME]"
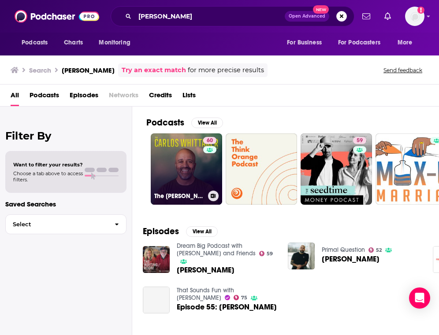
click at [184, 168] on link "60 The [PERSON_NAME] Podcast" at bounding box center [186, 168] width 71 height 71
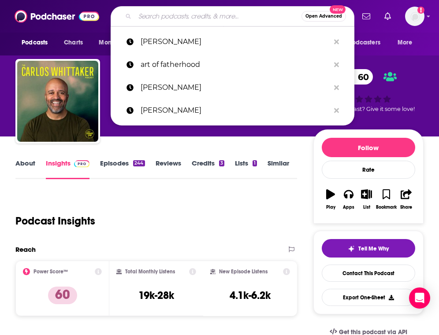
click at [164, 11] on input "Search podcasts, credits, & more..." at bounding box center [218, 16] width 166 height 14
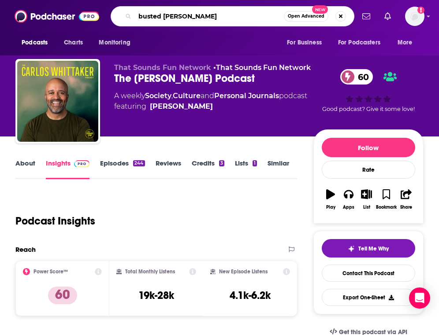
type input "busted halo"
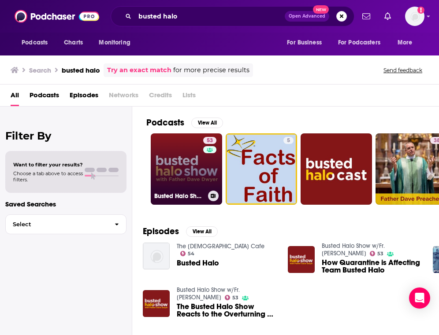
click at [181, 165] on link "53 Busted Halo Show w/Fr. [PERSON_NAME]" at bounding box center [186, 168] width 71 height 71
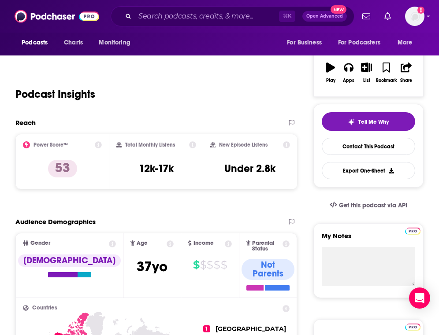
scroll to position [61, 0]
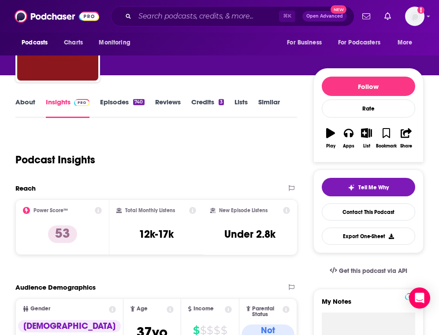
click at [115, 118] on link "Episodes 740" at bounding box center [122, 108] width 44 height 20
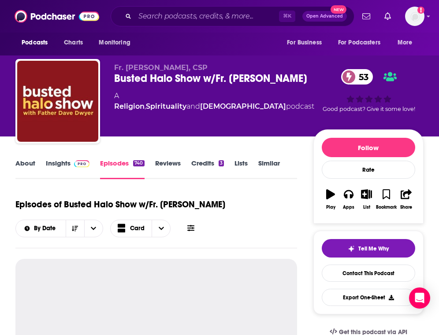
click at [115, 162] on link "Episodes 740" at bounding box center [122, 169] width 44 height 20
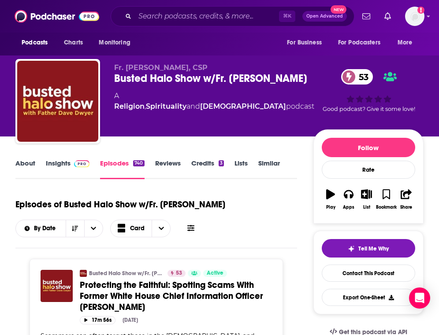
click at [60, 164] on link "Insights" at bounding box center [68, 169] width 44 height 20
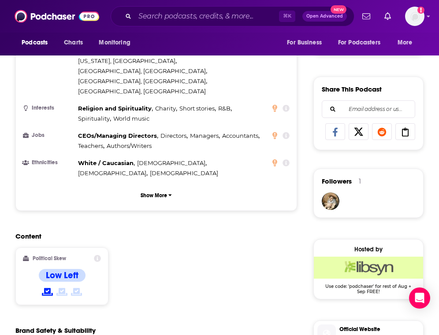
scroll to position [504, 0]
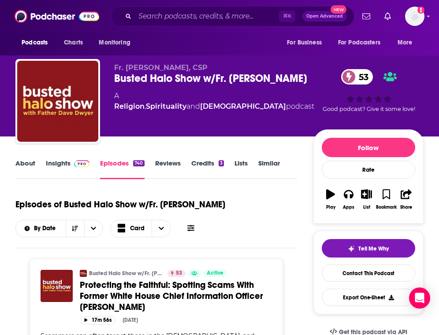
click at [55, 162] on link "Insights" at bounding box center [68, 169] width 44 height 20
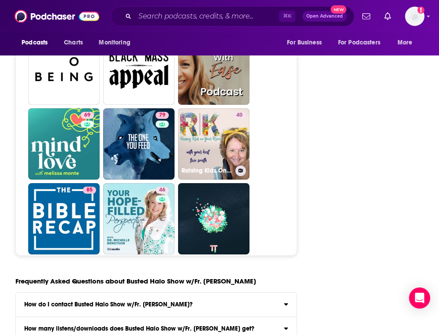
scroll to position [3222, 0]
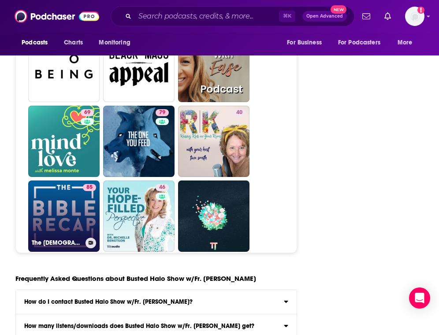
click at [55, 181] on link "85 The [DEMOGRAPHIC_DATA] Recap" at bounding box center [63, 216] width 71 height 71
type input "[URL][DOMAIN_NAME]"
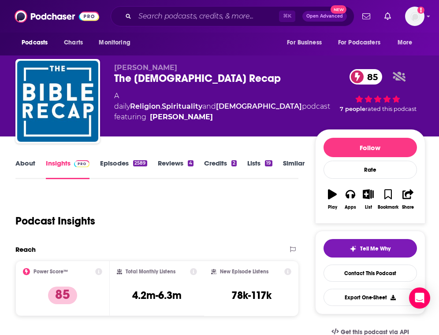
click at [110, 165] on link "Episodes 2589" at bounding box center [123, 169] width 47 height 20
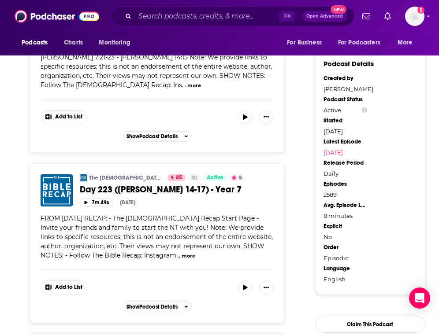
scroll to position [989, 0]
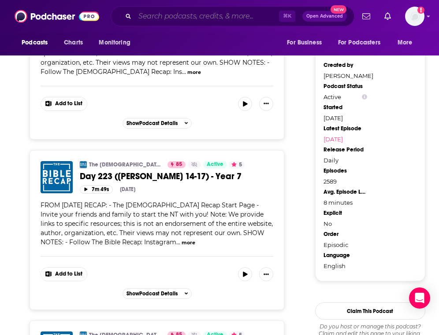
click at [177, 17] on input "Search podcasts, credits, & more..." at bounding box center [207, 16] width 144 height 14
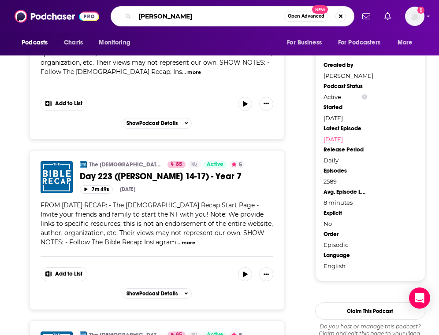
type input "[PERSON_NAME]"
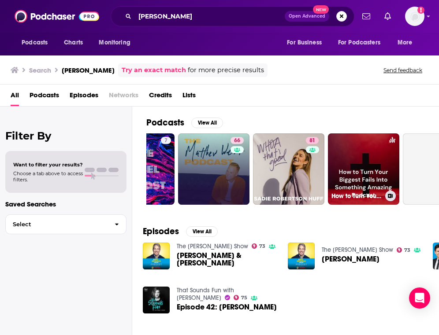
scroll to position [0, 116]
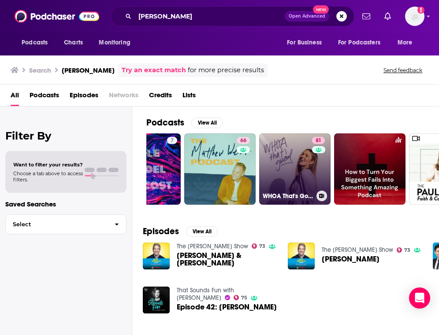
click at [285, 157] on link "81 WHOA That's Good Podcast" at bounding box center [294, 168] width 71 height 71
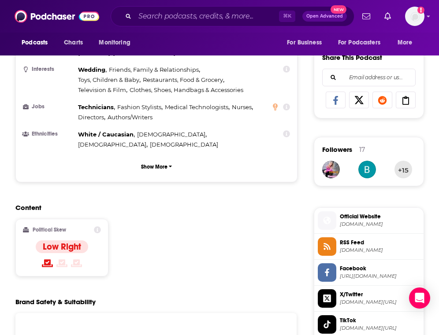
scroll to position [536, 0]
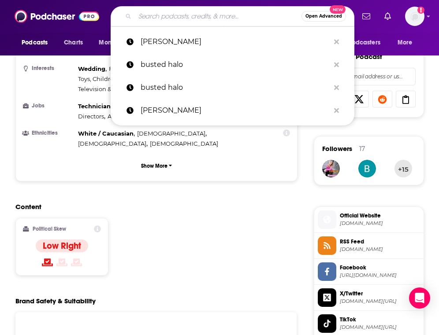
click at [164, 17] on input "Search podcasts, credits, & more..." at bounding box center [218, 16] width 166 height 14
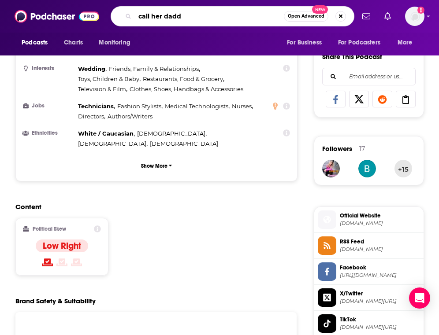
type input "call her daddy"
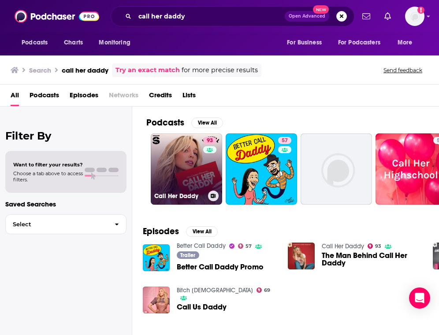
click at [187, 168] on link "93 Call Her Daddy" at bounding box center [186, 168] width 71 height 71
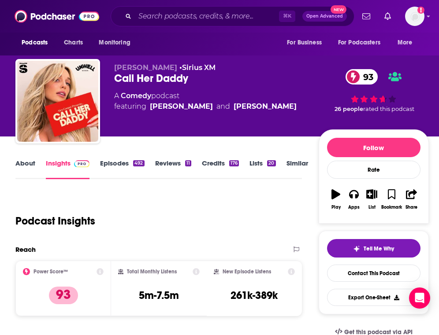
click at [115, 164] on link "Episodes 492" at bounding box center [122, 169] width 44 height 20
